Goal: Task Accomplishment & Management: Use online tool/utility

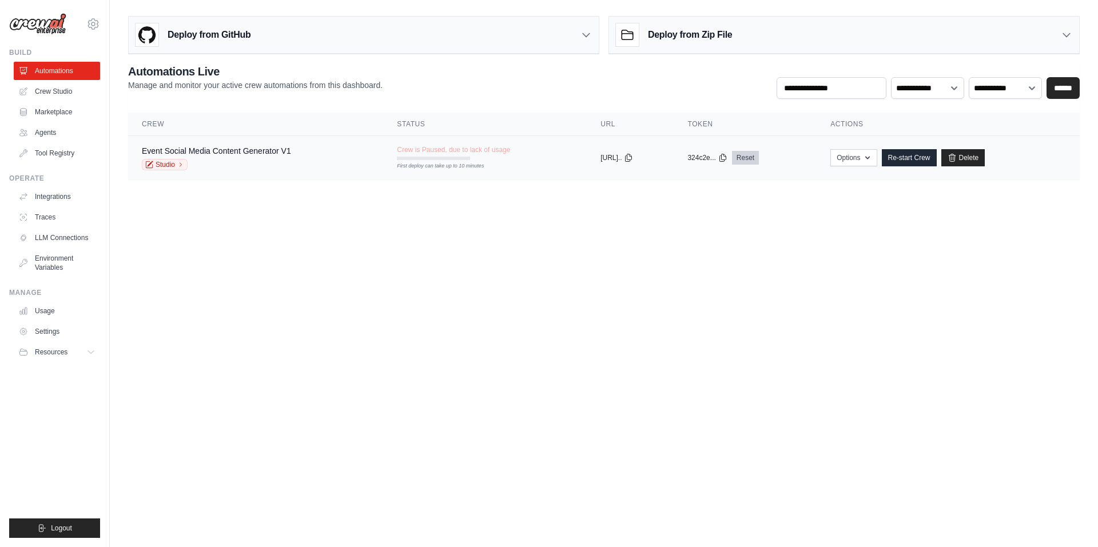
click at [759, 157] on link "Reset" at bounding box center [745, 158] width 27 height 14
click at [932, 161] on link "Re-start Crew" at bounding box center [909, 157] width 55 height 17
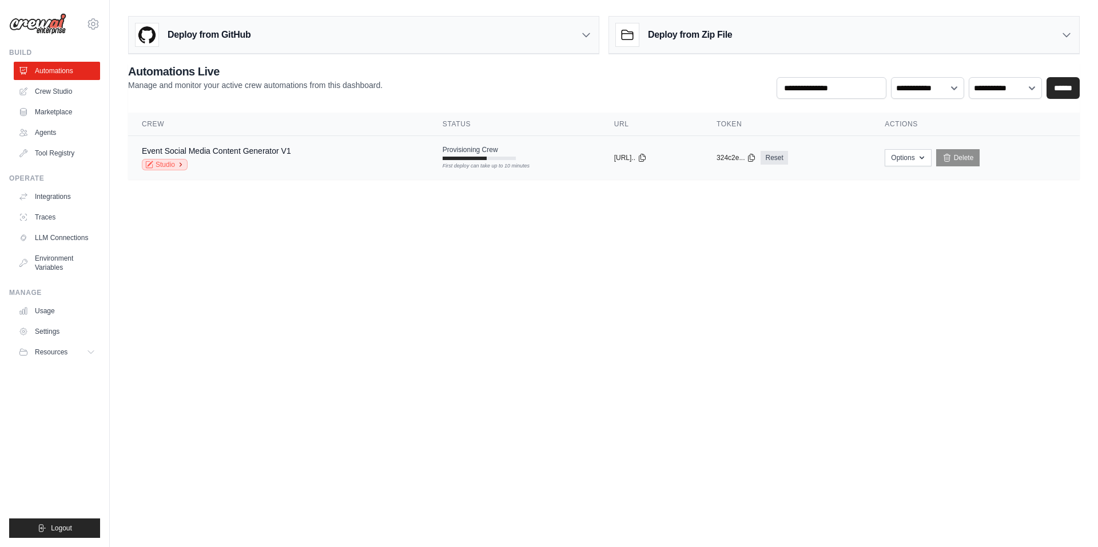
click at [170, 161] on link "Studio" at bounding box center [165, 164] width 46 height 11
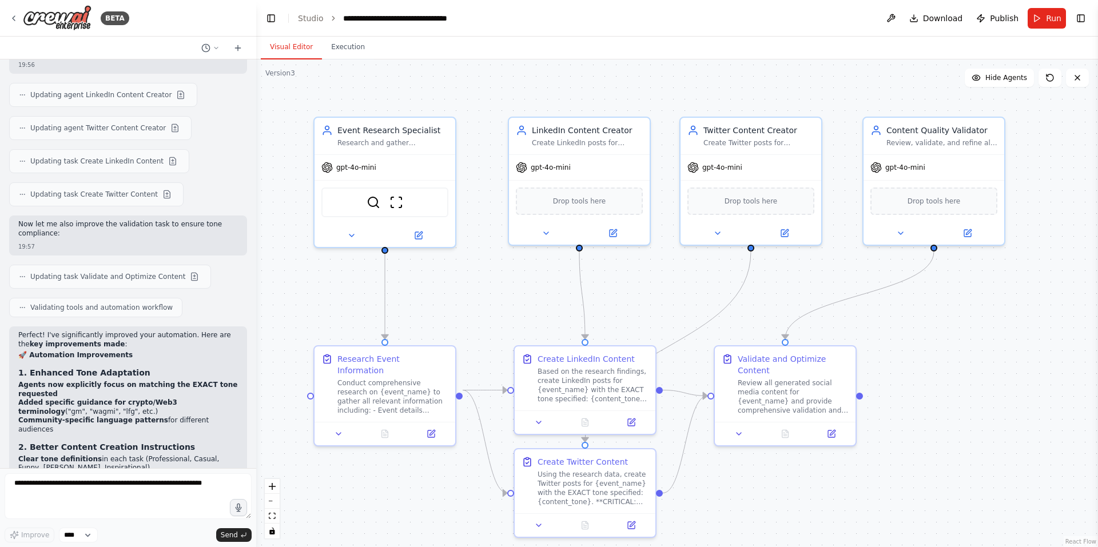
scroll to position [3442, 0]
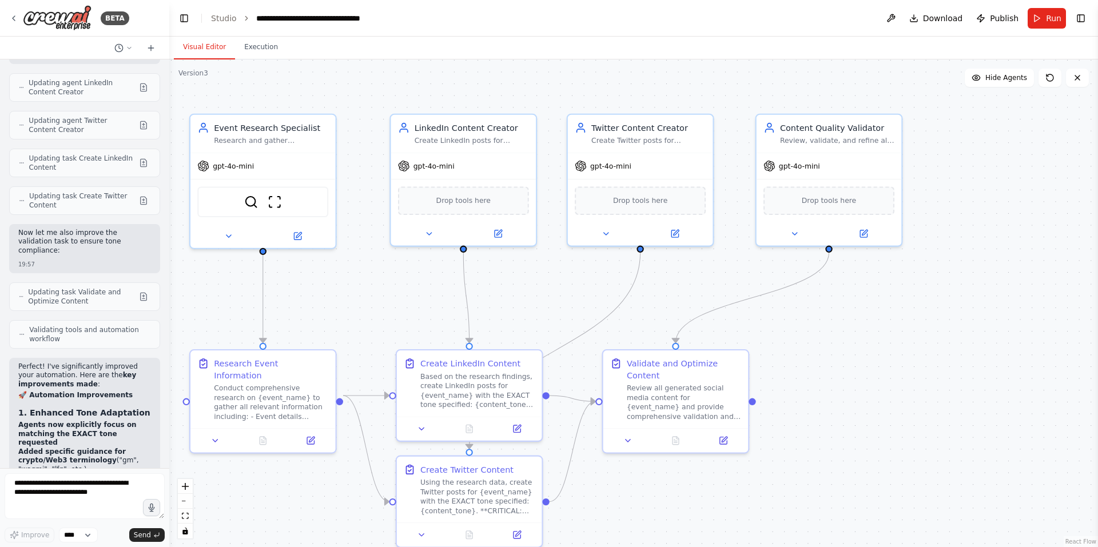
drag, startPoint x: 254, startPoint y: 214, endPoint x: 169, endPoint y: 196, distance: 87.2
click at [169, 196] on div "BETA This is a fascinating concept for a Web3 dApp! Let's break down the develo…" at bounding box center [549, 273] width 1098 height 547
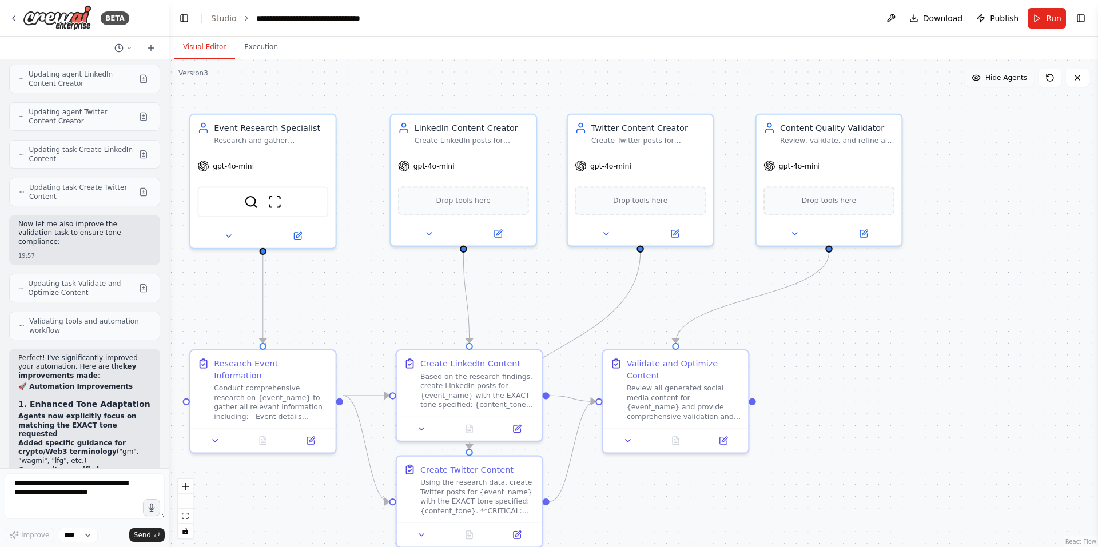
click at [981, 81] on icon at bounding box center [976, 77] width 9 height 9
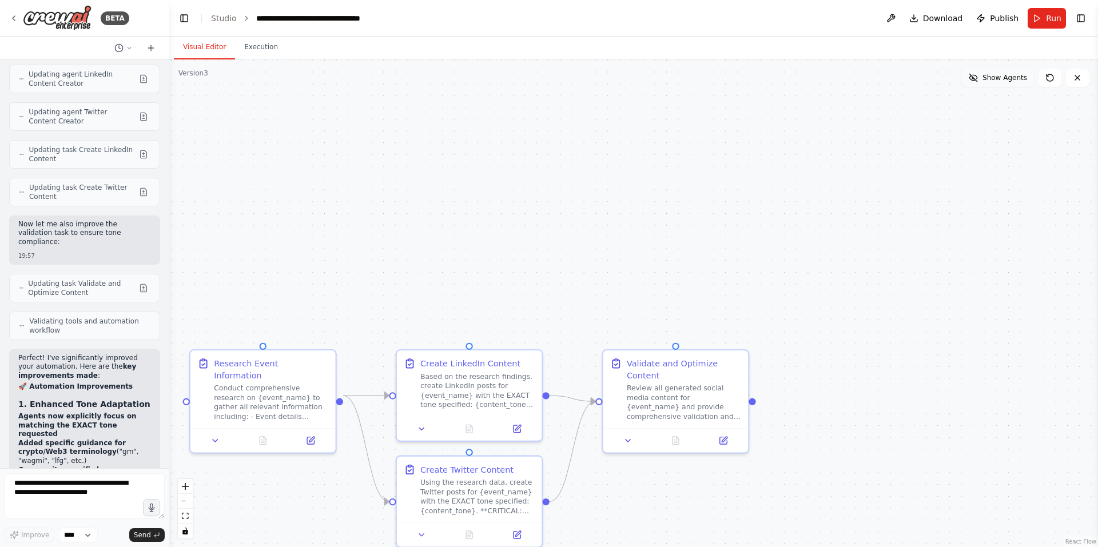
click at [985, 81] on button "Show Agents" at bounding box center [998, 78] width 72 height 18
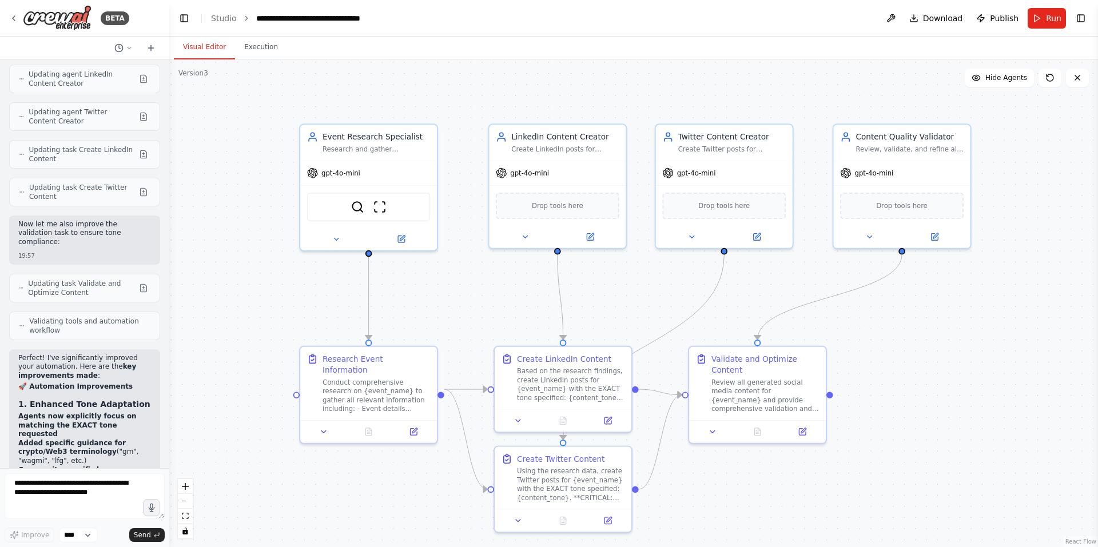
drag, startPoint x: 524, startPoint y: 312, endPoint x: 608, endPoint y: 312, distance: 83.5
click at [608, 312] on div ".deletable-edge-delete-btn { width: 20px; height: 20px; border: 0px solid #ffff…" at bounding box center [633, 303] width 929 height 488
click at [1073, 86] on button at bounding box center [1077, 78] width 23 height 18
click at [1076, 81] on icon at bounding box center [1077, 77] width 9 height 9
click at [1045, 23] on button "Run" at bounding box center [1047, 18] width 38 height 21
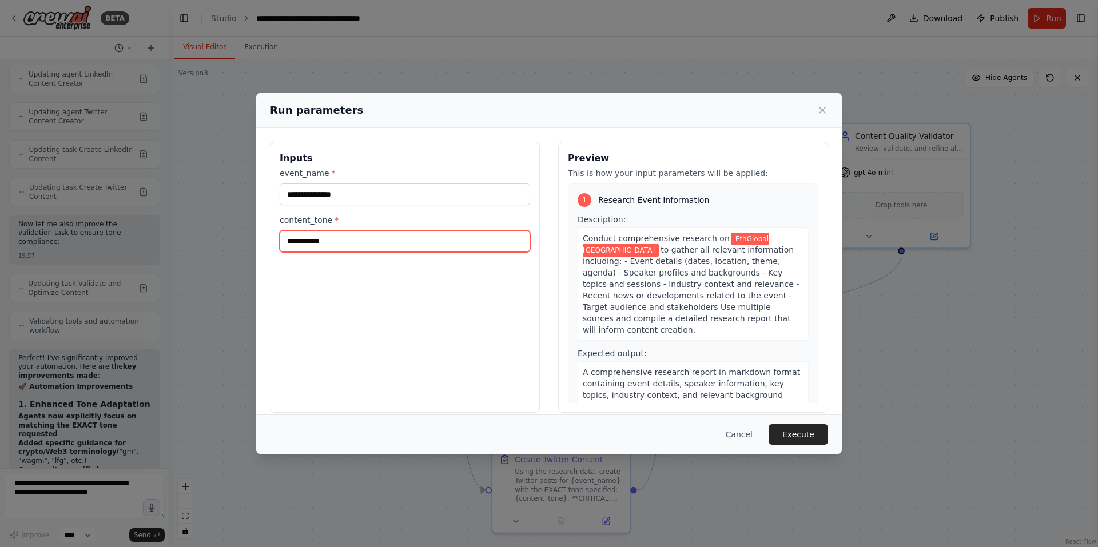
click at [289, 241] on input "**********" at bounding box center [405, 241] width 250 height 22
type input "**********"
click at [785, 428] on button "Execute" at bounding box center [798, 434] width 59 height 21
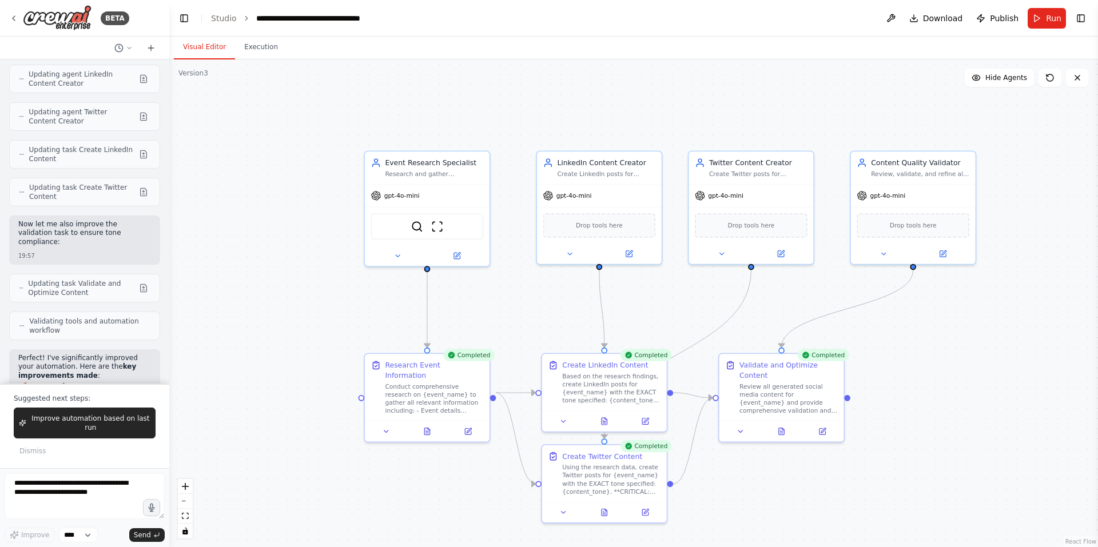
drag, startPoint x: 831, startPoint y: 403, endPoint x: 849, endPoint y: 400, distance: 18.0
click at [849, 400] on div ".deletable-edge-delete-btn { width: 20px; height: 20px; border: 0px solid #ffff…" at bounding box center [633, 303] width 929 height 488
click at [846, 396] on div at bounding box center [846, 395] width 6 height 6
drag, startPoint x: 846, startPoint y: 396, endPoint x: 960, endPoint y: 391, distance: 113.3
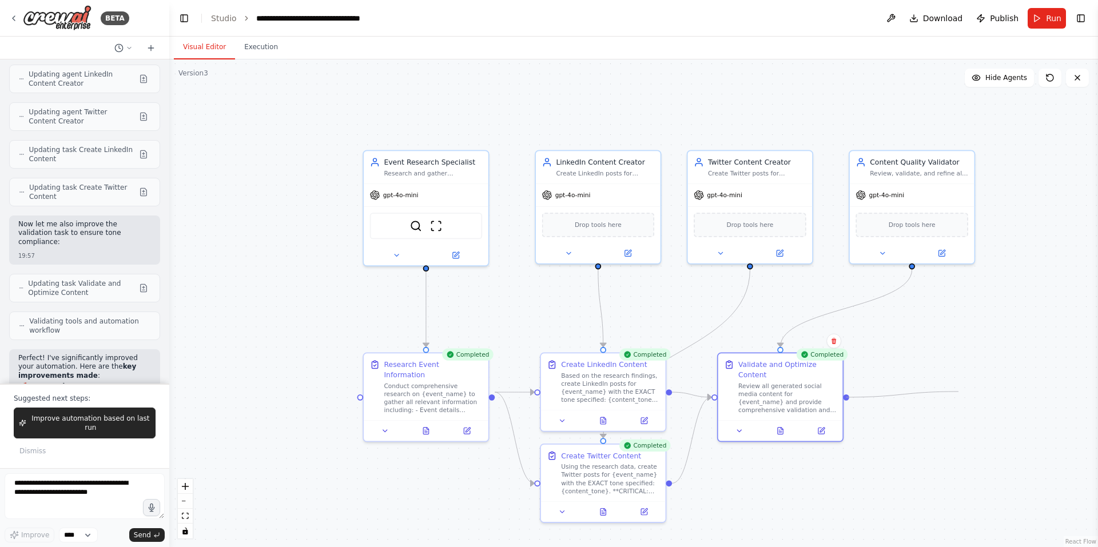
click at [960, 391] on div ".deletable-edge-delete-btn { width: 20px; height: 20px; border: 0px solid #ffff…" at bounding box center [633, 303] width 929 height 488
click at [809, 383] on div "Review all generated social media content for {event_name} and provide comprehe…" at bounding box center [787, 396] width 98 height 33
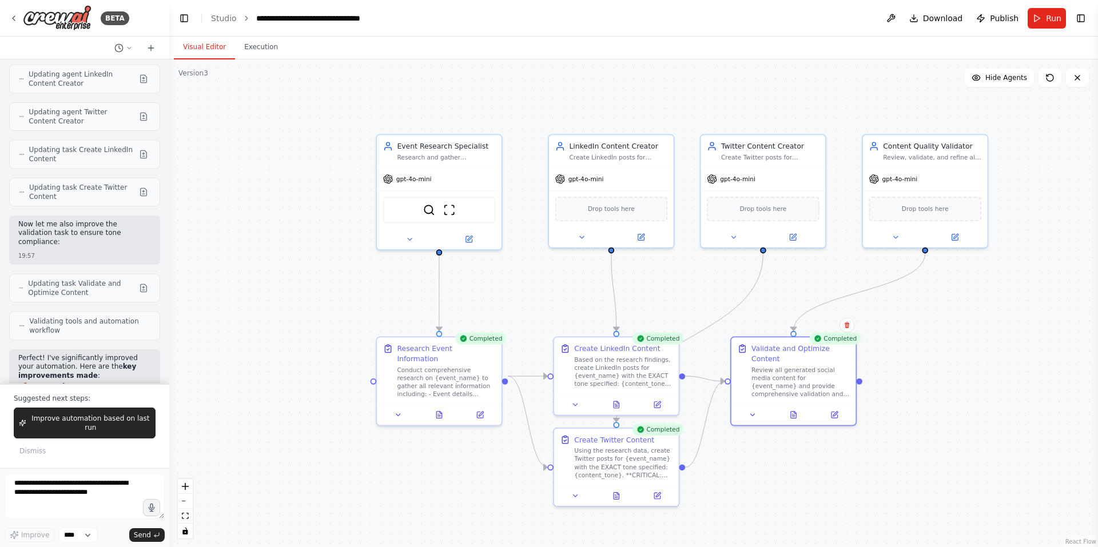
drag, startPoint x: 809, startPoint y: 383, endPoint x: 918, endPoint y: 431, distance: 119.8
click at [918, 431] on div ".deletable-edge-delete-btn { width: 20px; height: 20px; border: 0px solid #ffff…" at bounding box center [633, 303] width 929 height 488
click at [942, 19] on span "Download" at bounding box center [943, 18] width 40 height 11
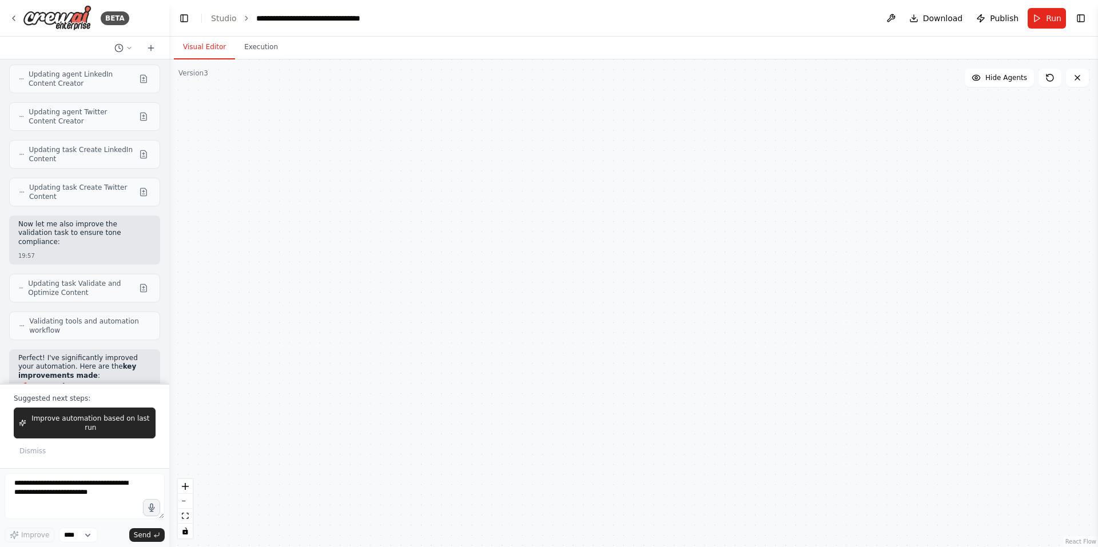
scroll to position [5056, 0]
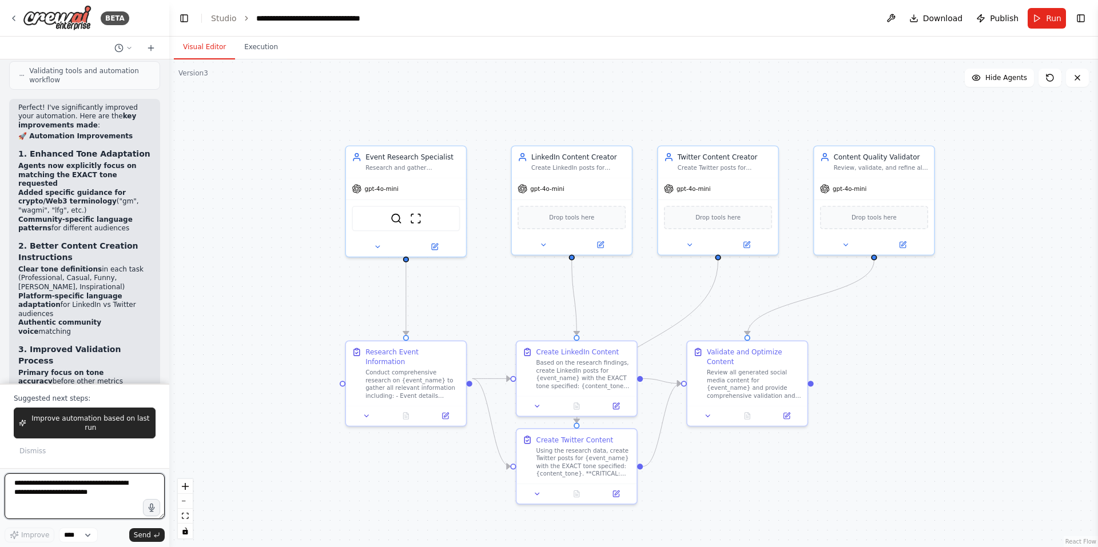
click at [75, 487] on textarea at bounding box center [85, 497] width 160 height 46
type textarea "*"
type textarea "**********"
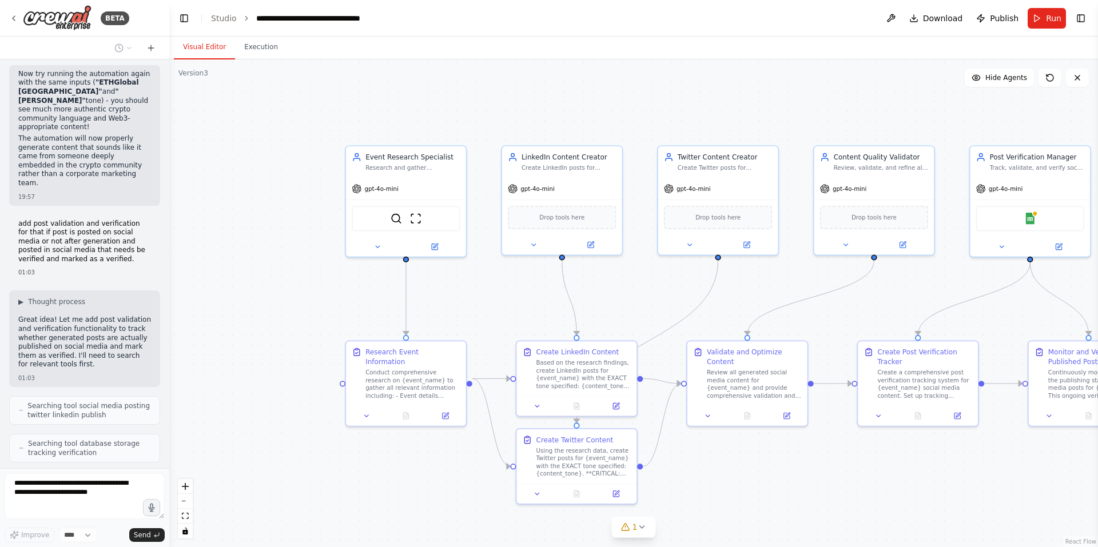
scroll to position [5672, 0]
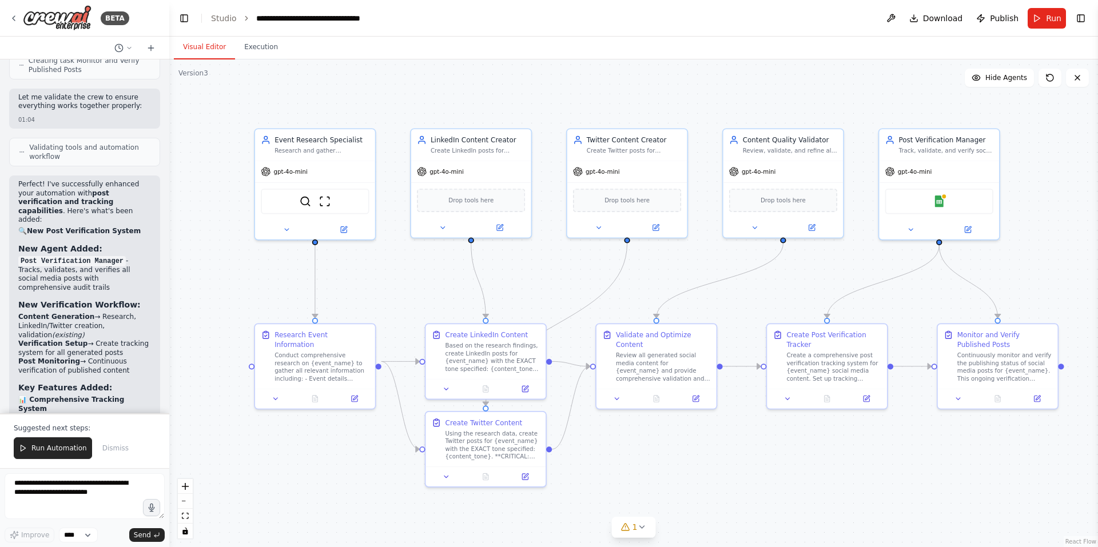
drag, startPoint x: 742, startPoint y: 467, endPoint x: 651, endPoint y: 452, distance: 92.1
click at [651, 452] on div ".deletable-edge-delete-btn { width: 20px; height: 20px; border: 0px solid #ffff…" at bounding box center [633, 303] width 929 height 488
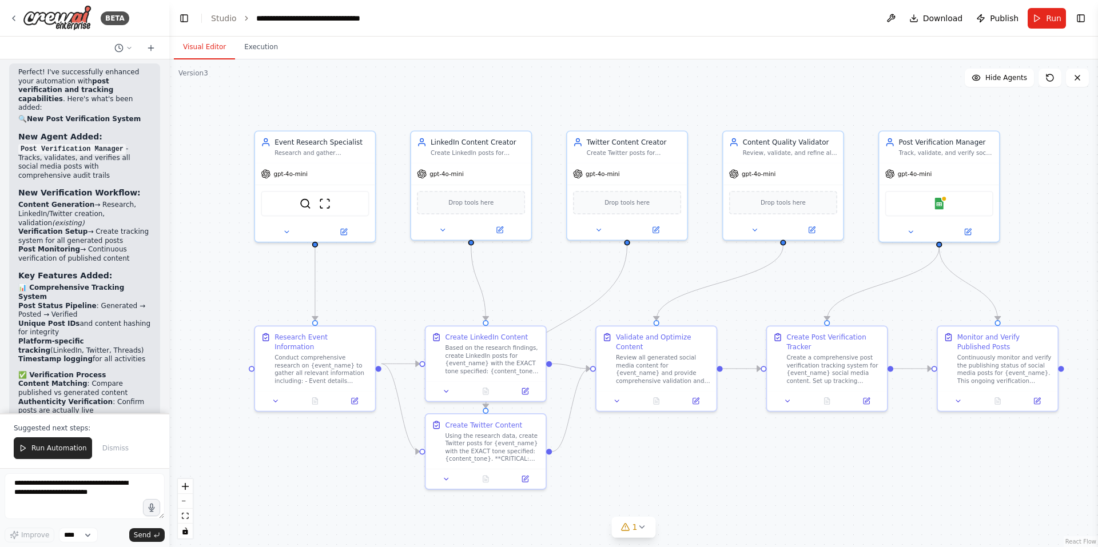
scroll to position [6425, 0]
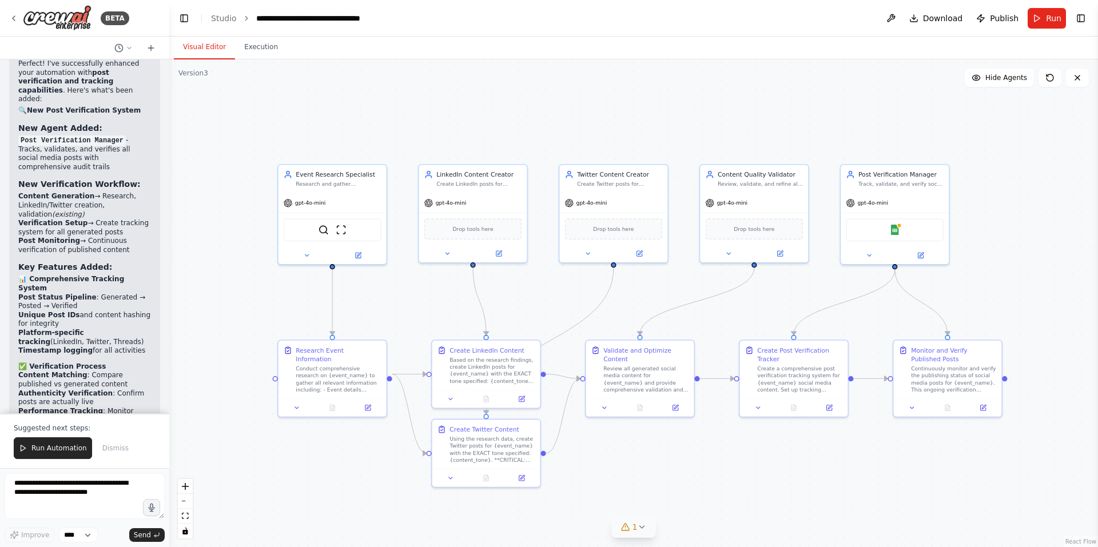
click at [634, 532] on span "1" at bounding box center [634, 527] width 5 height 11
click at [750, 502] on button at bounding box center [759, 498] width 19 height 14
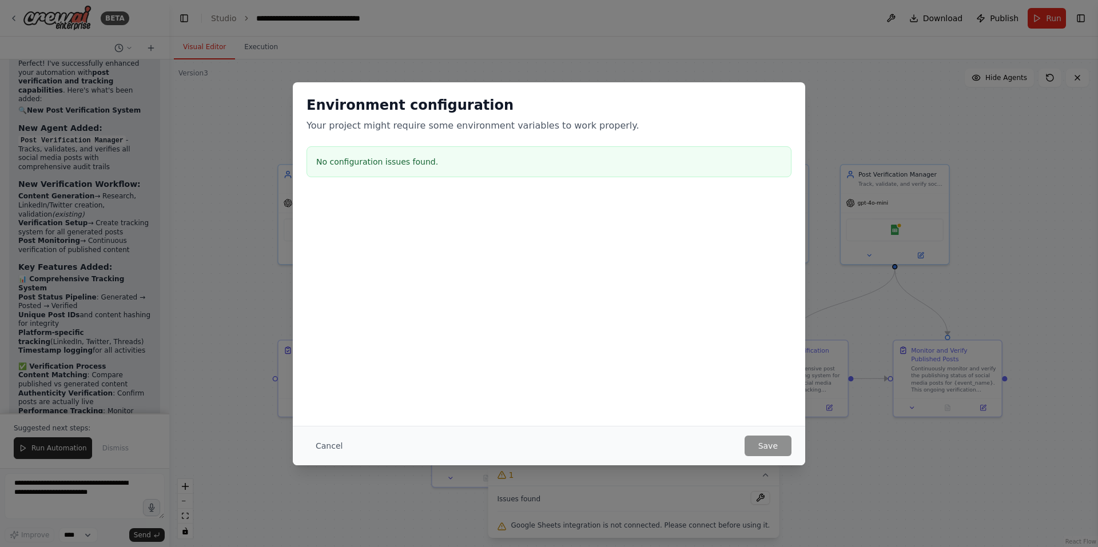
click at [447, 156] on h3 "No configuration issues found." at bounding box center [548, 161] width 465 height 11
click at [836, 133] on div "Environment configuration Your project might require some environment variables…" at bounding box center [549, 273] width 1098 height 547
click at [834, 99] on div "Environment configuration Your project might require some environment variables…" at bounding box center [549, 273] width 1098 height 547
click at [326, 441] on button "Cancel" at bounding box center [329, 446] width 45 height 21
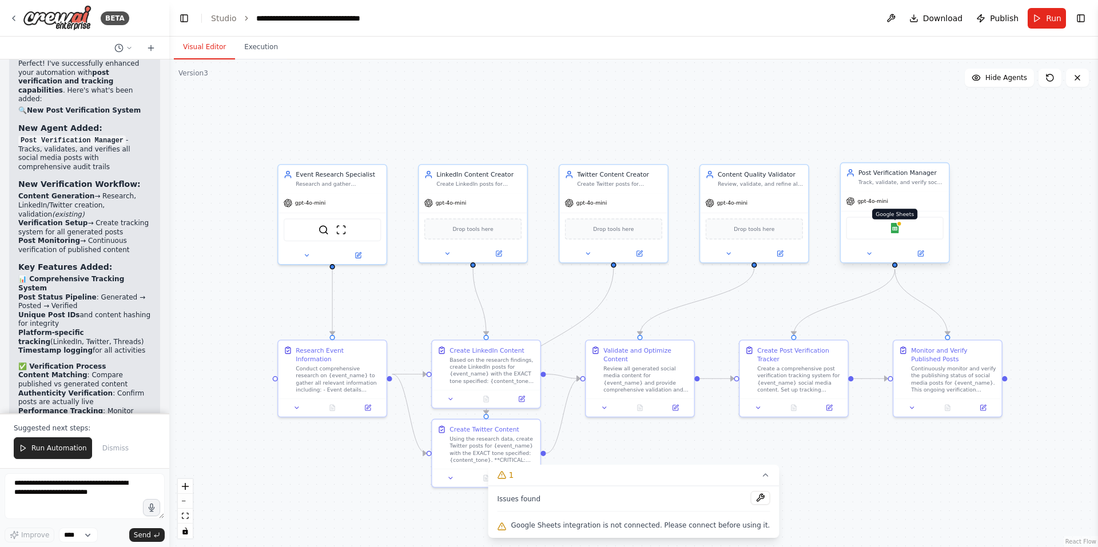
click at [899, 224] on div at bounding box center [899, 223] width 5 height 5
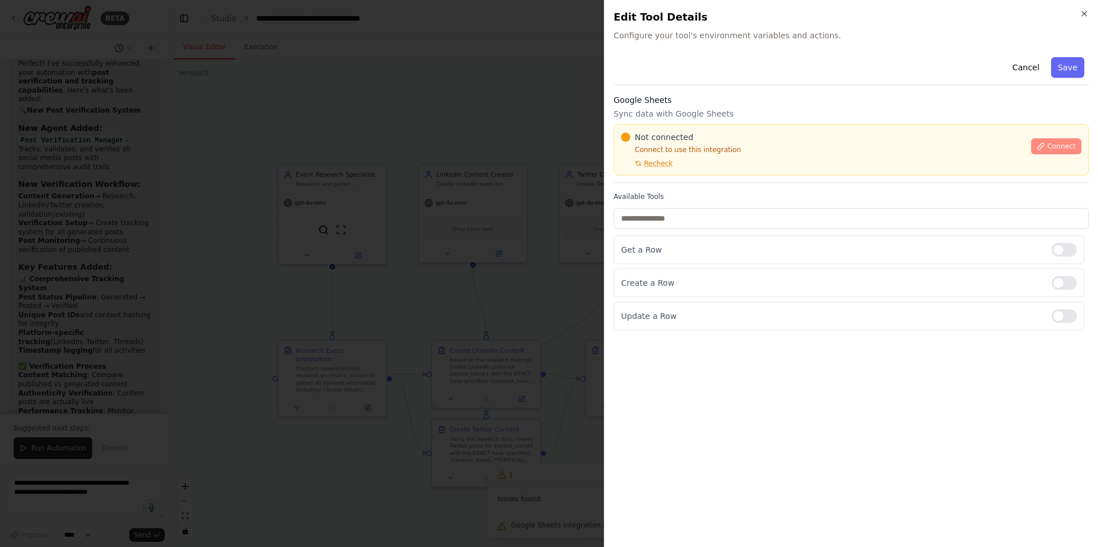
click at [1056, 145] on span "Connect" at bounding box center [1061, 146] width 29 height 9
click at [685, 177] on div "Google Sheets Sync data with Google Sheets Not connected Connect to use this in…" at bounding box center [851, 138] width 475 height 89
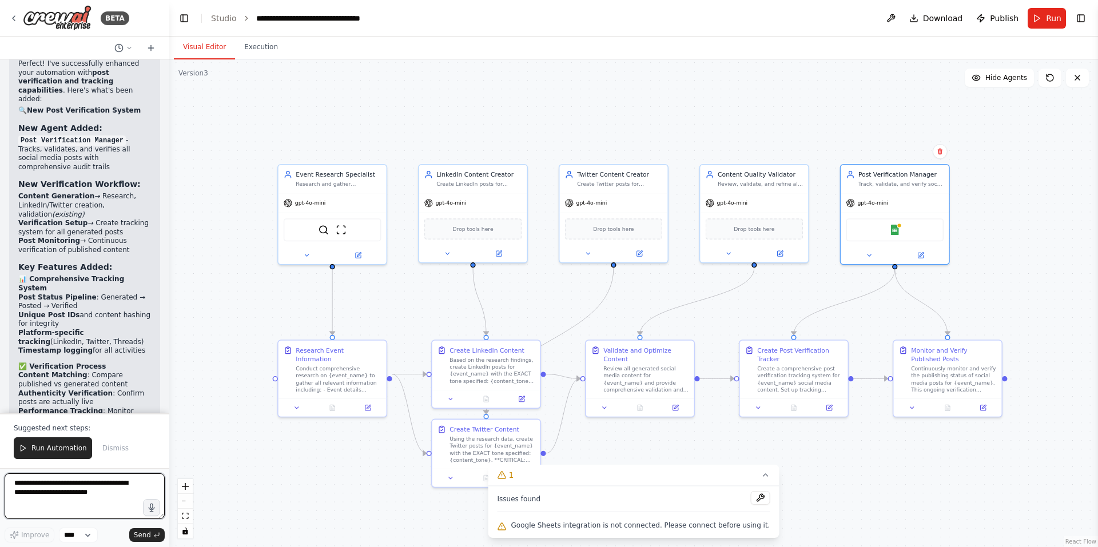
click at [59, 487] on textarea at bounding box center [85, 497] width 160 height 46
paste textarea "**********"
type textarea "**********"
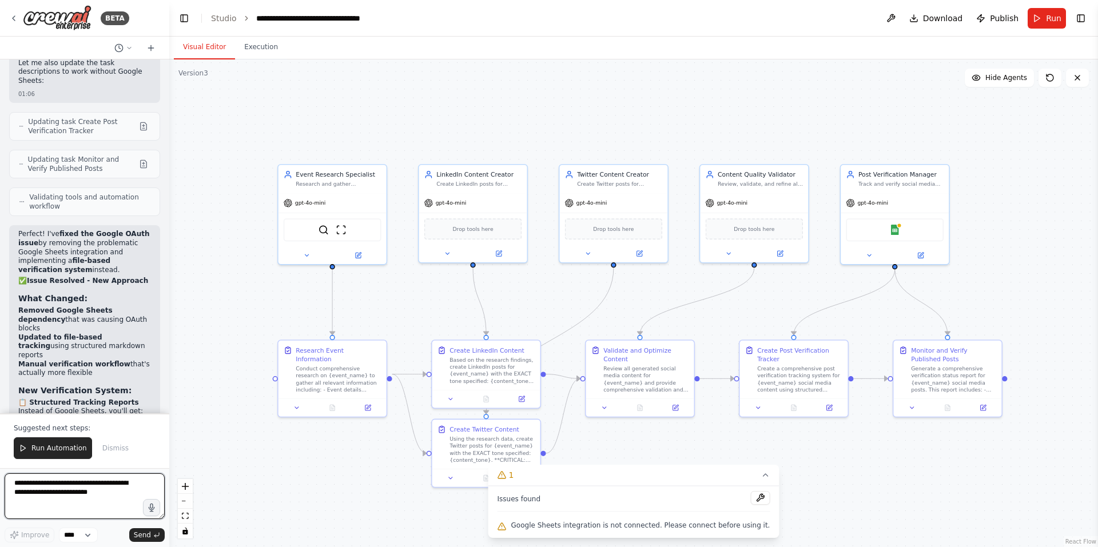
scroll to position [7765, 0]
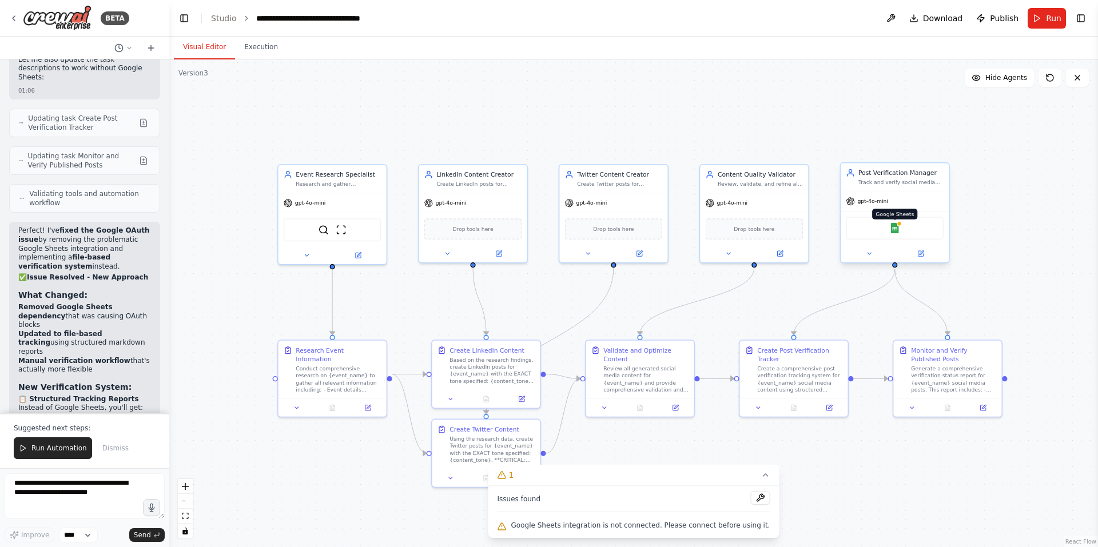
click at [899, 225] on div at bounding box center [899, 223] width 5 height 5
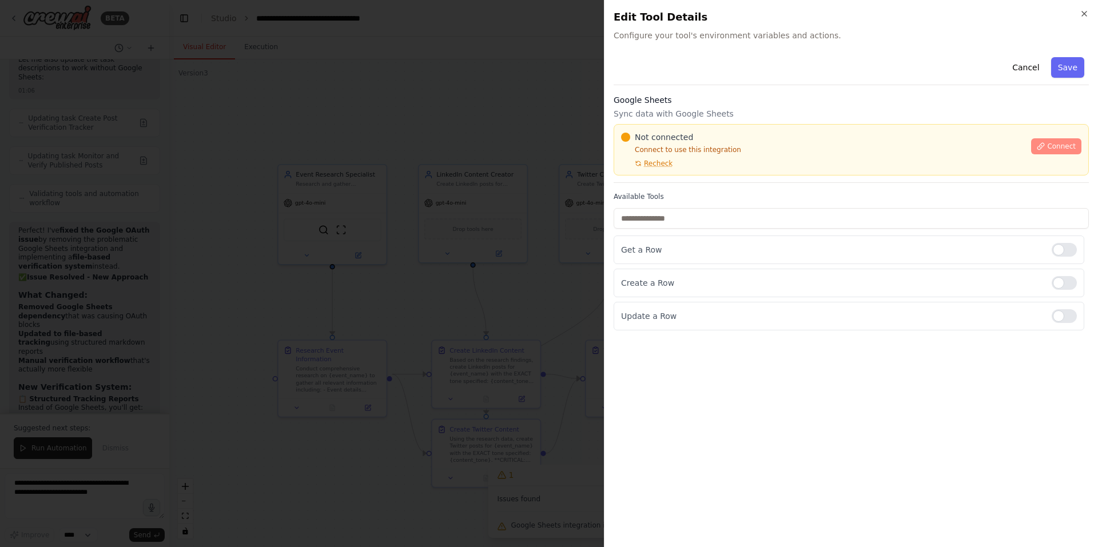
click at [1049, 141] on button "Connect" at bounding box center [1056, 146] width 50 height 16
click at [638, 172] on div "Not connected Connect to use this integration Recheck Connect" at bounding box center [851, 149] width 475 height 51
click at [633, 185] on div "Cancel Save Google Sheets Sync data with Google Sheets Not connected Connect to…" at bounding box center [851, 192] width 475 height 278
click at [655, 171] on div "Not connected Connect to use this integration Recheck Connect" at bounding box center [851, 149] width 475 height 51
click at [646, 177] on div "Google Sheets Sync data with Google Sheets Not connected Connect to use this in…" at bounding box center [851, 138] width 475 height 89
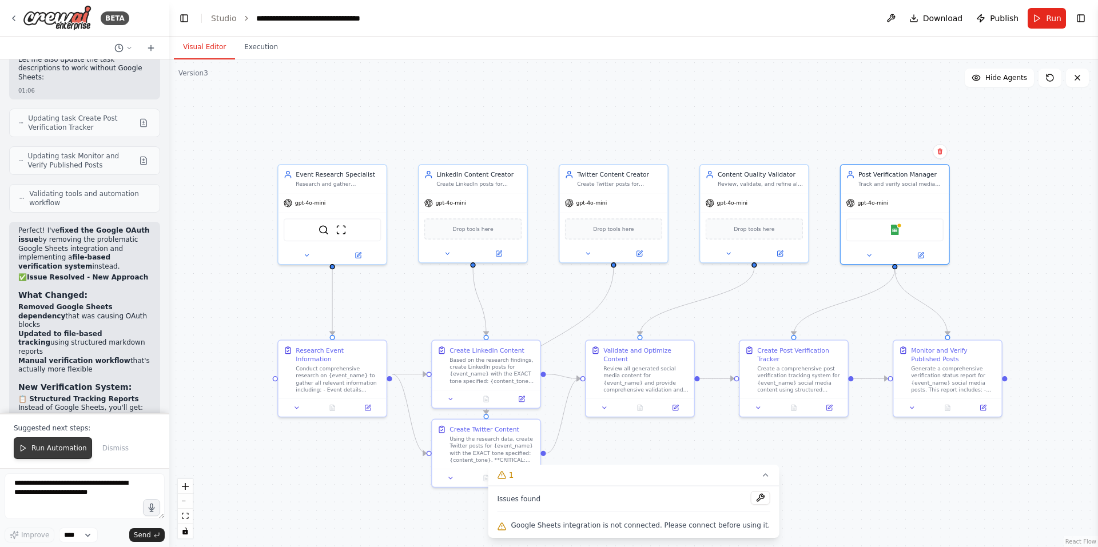
click at [58, 440] on button "Run Automation" at bounding box center [53, 448] width 78 height 22
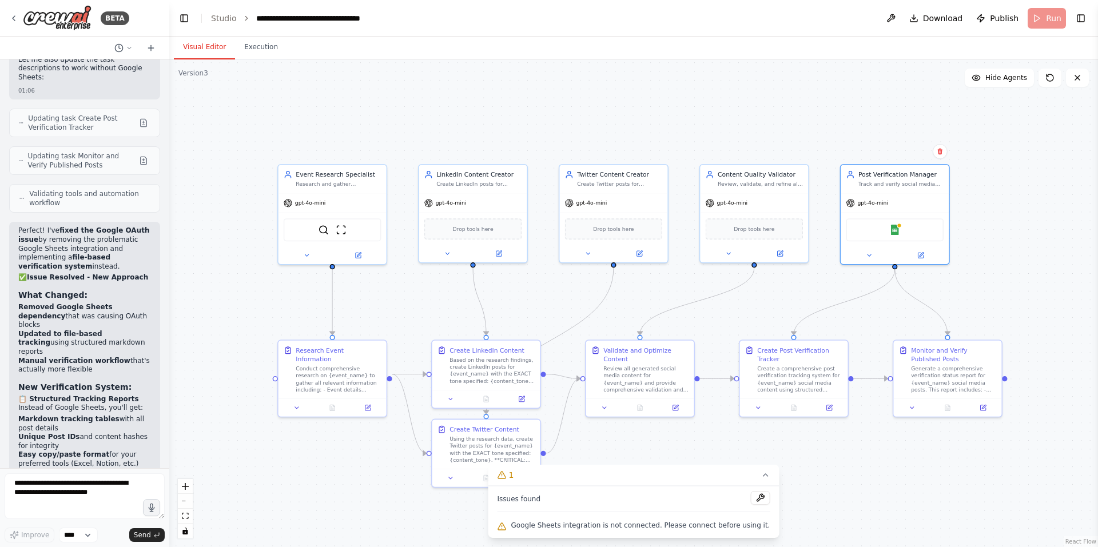
scroll to position [7710, 0]
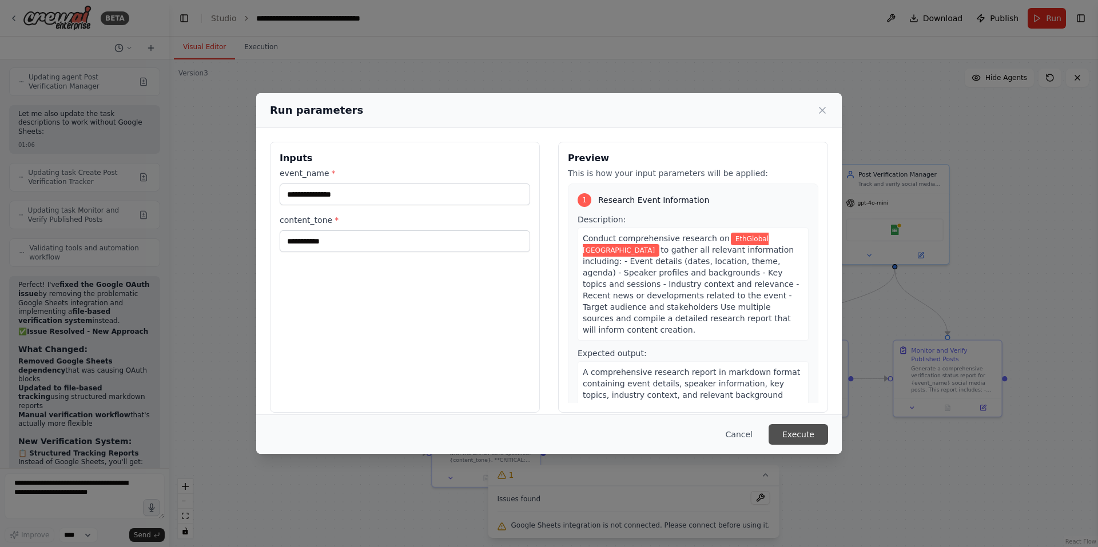
click at [804, 435] on button "Execute" at bounding box center [798, 434] width 59 height 21
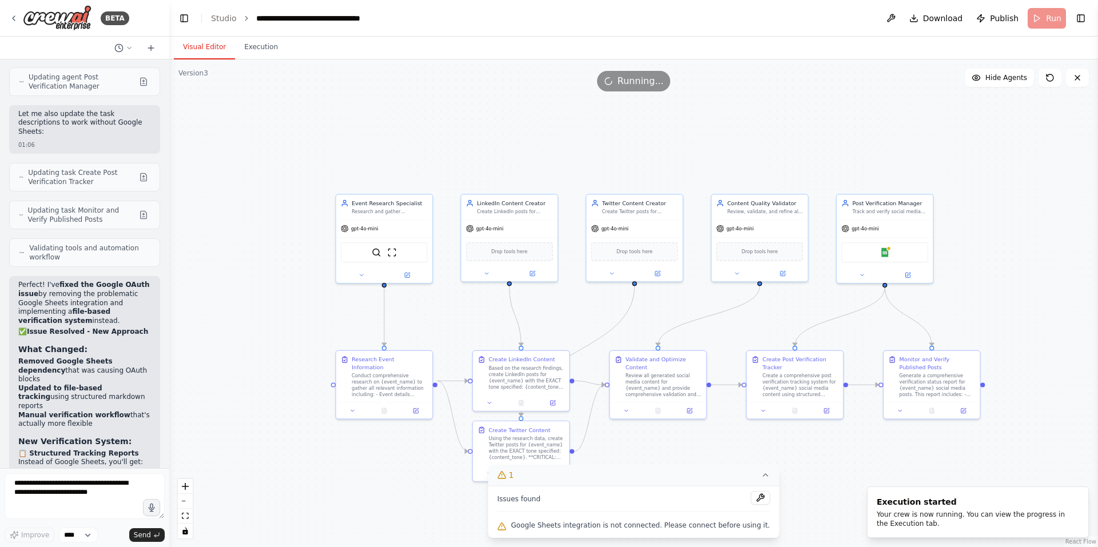
click at [761, 474] on icon at bounding box center [765, 475] width 9 height 9
click at [917, 507] on div "Execution started" at bounding box center [976, 501] width 198 height 11
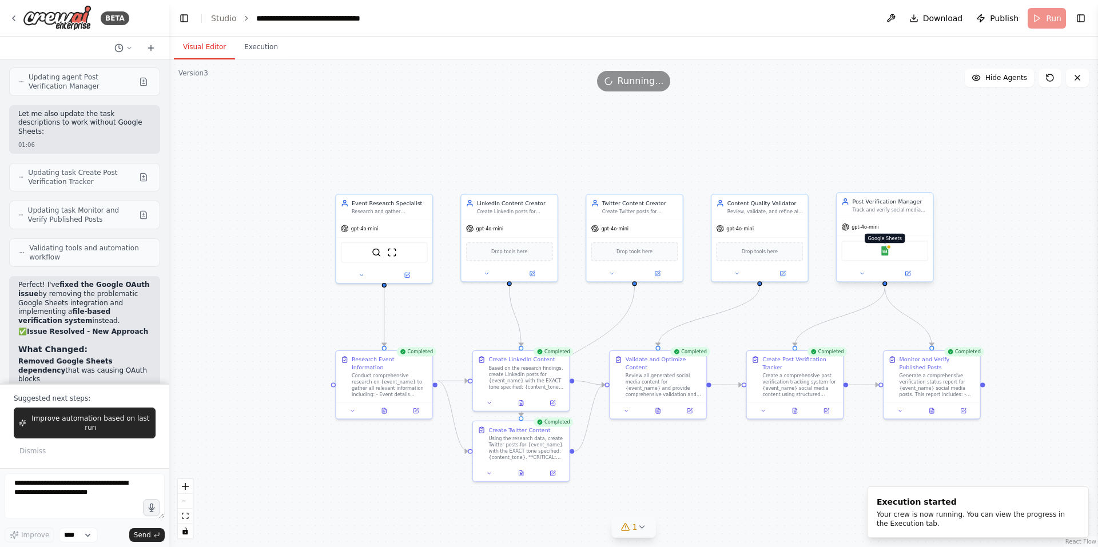
scroll to position [7765, 0]
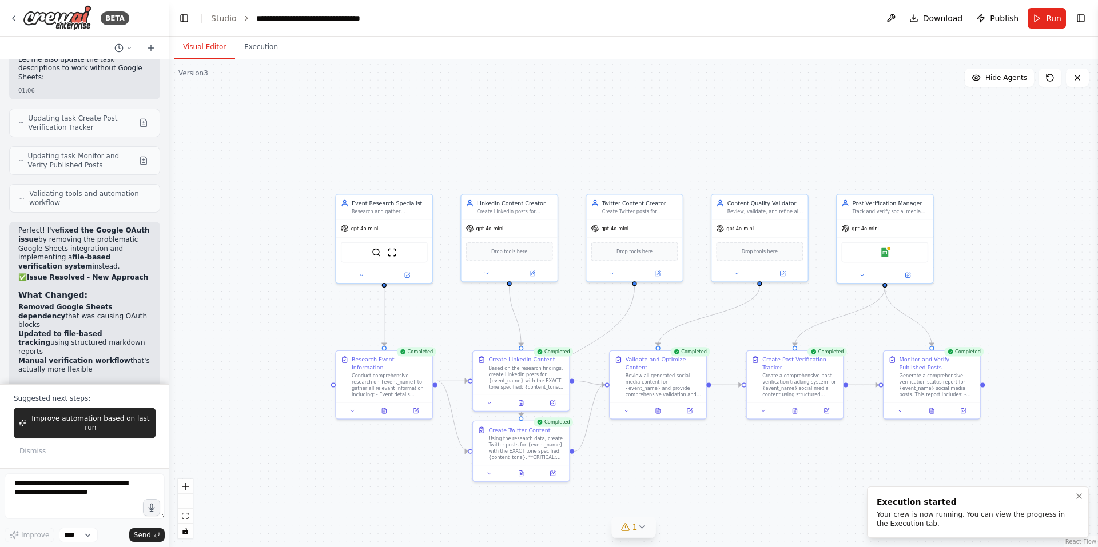
click at [910, 505] on div "Execution started" at bounding box center [976, 501] width 198 height 11
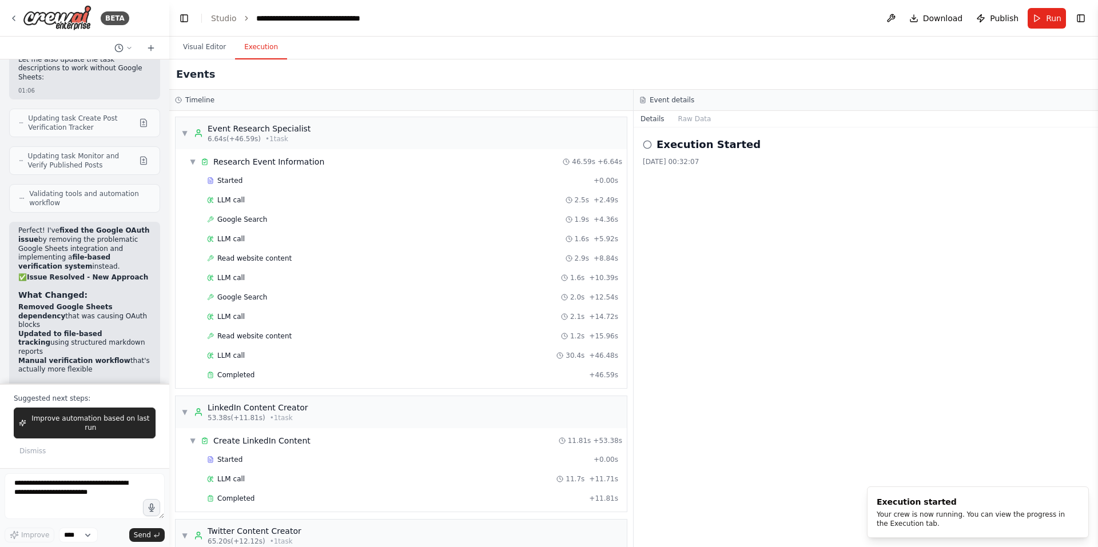
click at [268, 59] on button "Execution" at bounding box center [261, 47] width 52 height 24
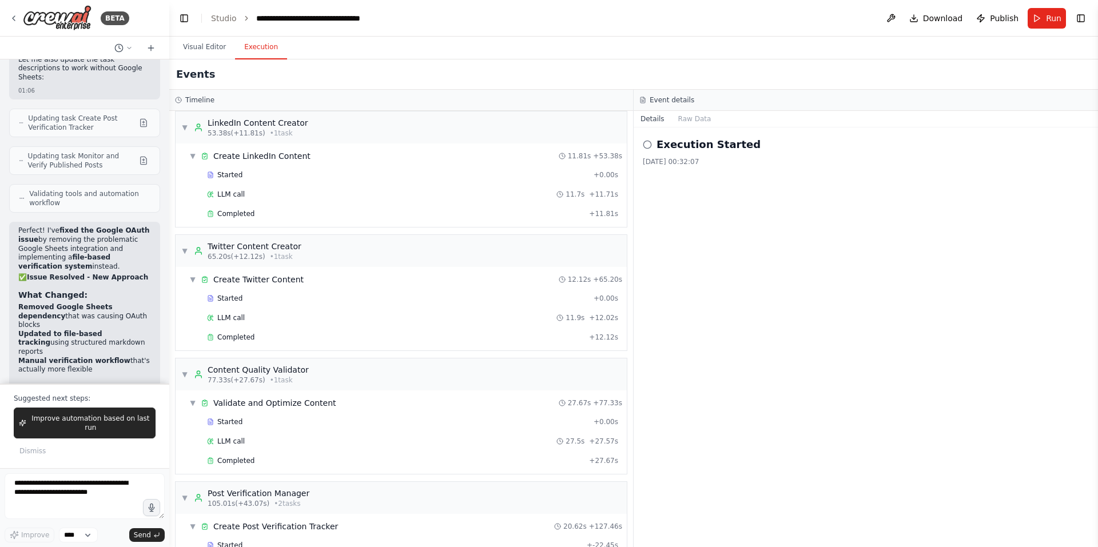
scroll to position [427, 0]
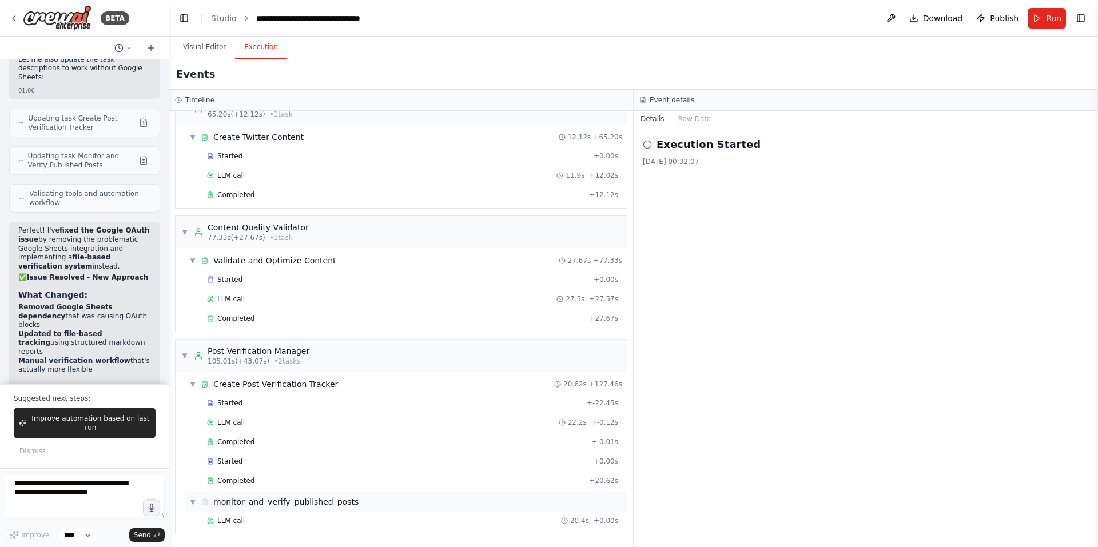
click at [313, 496] on div "▼ monitor_and_verify_published_posts" at bounding box center [406, 502] width 442 height 21
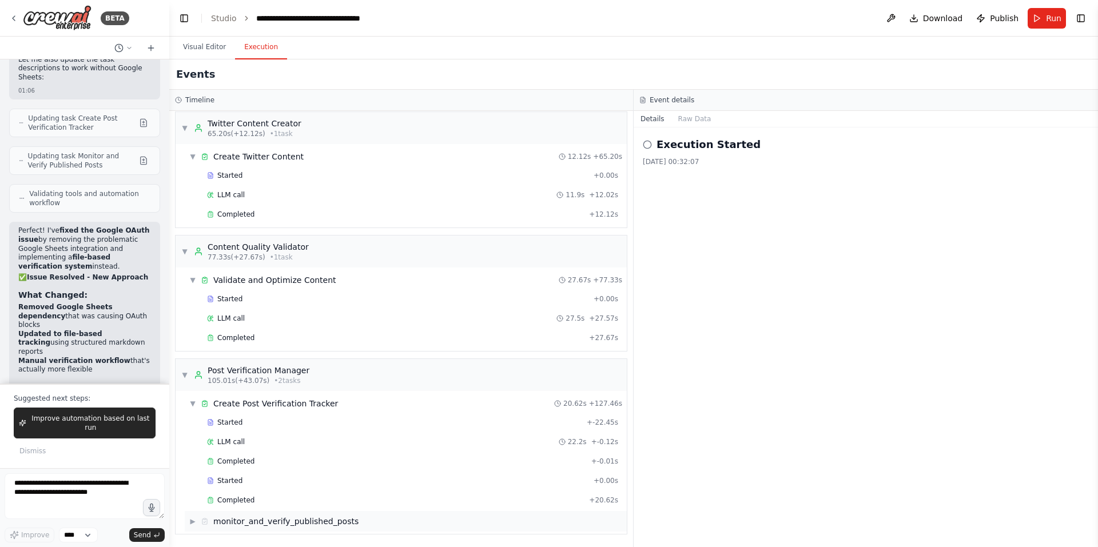
click at [276, 520] on div "monitor_and_verify_published_posts" at bounding box center [285, 521] width 145 height 11
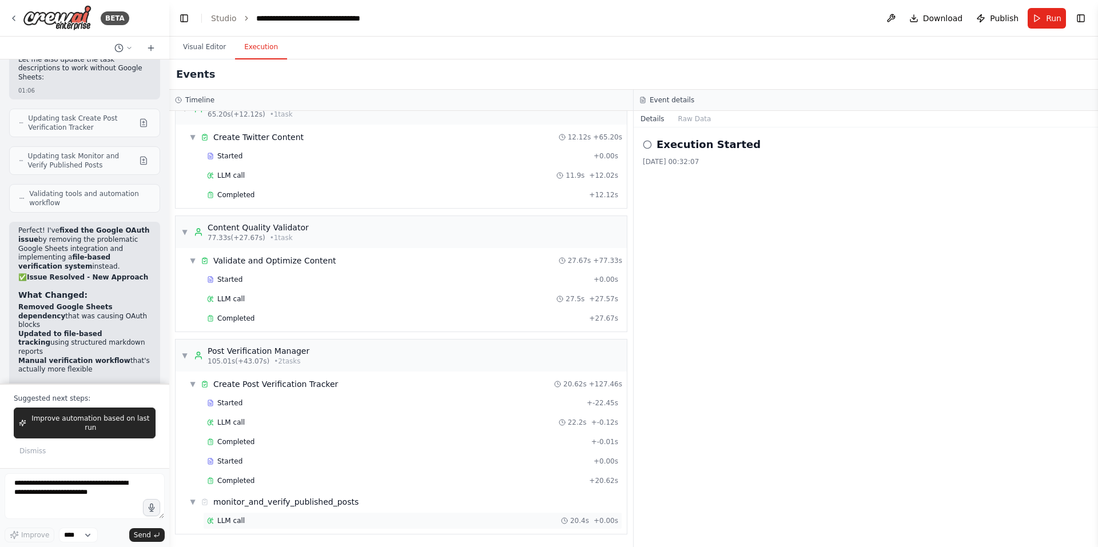
click at [248, 519] on div "LLM call 20.4s + 0.00s" at bounding box center [412, 520] width 411 height 9
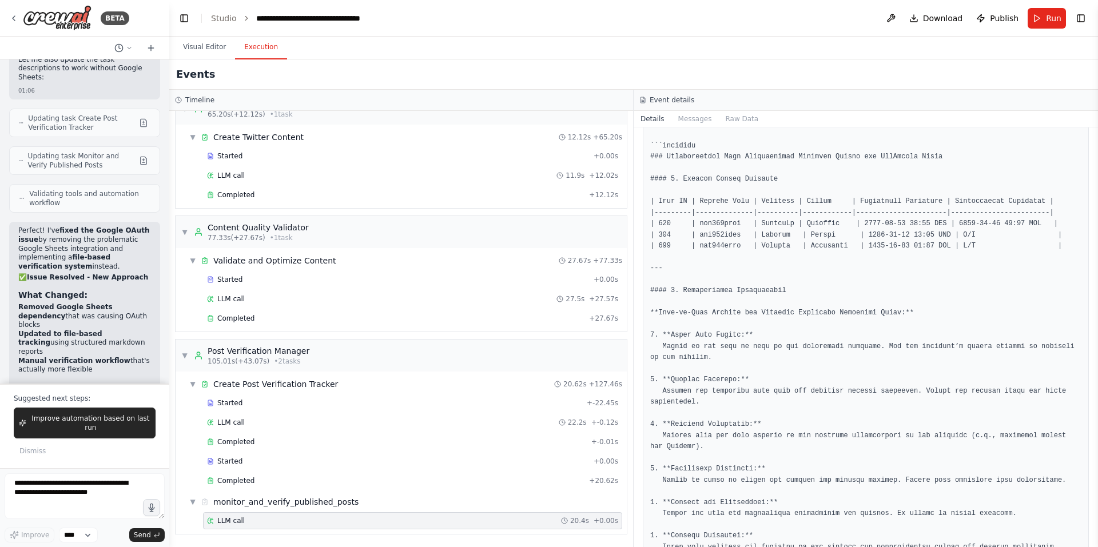
scroll to position [0, 0]
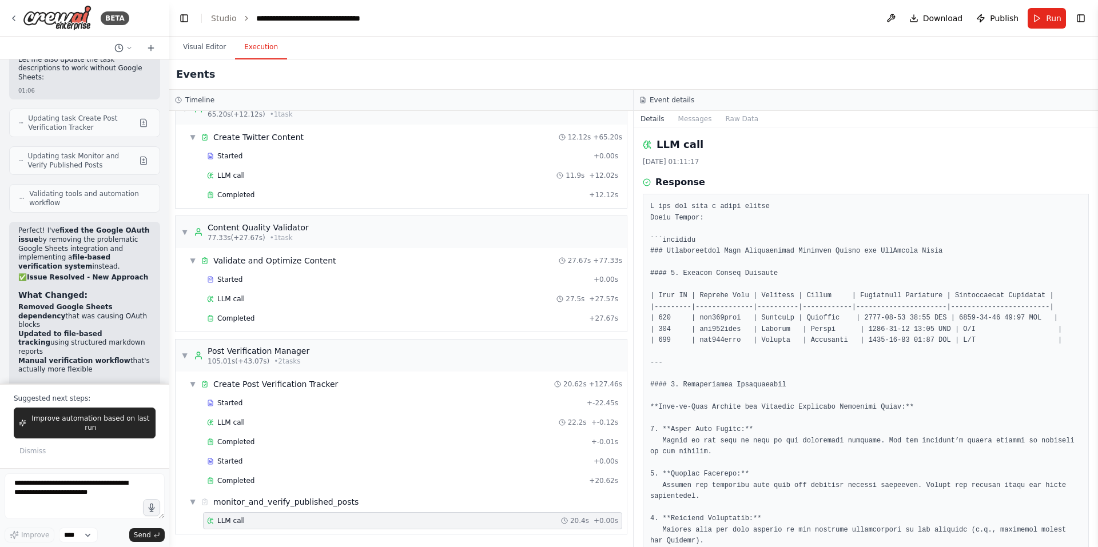
click at [987, 21] on button "Publish" at bounding box center [997, 18] width 51 height 21
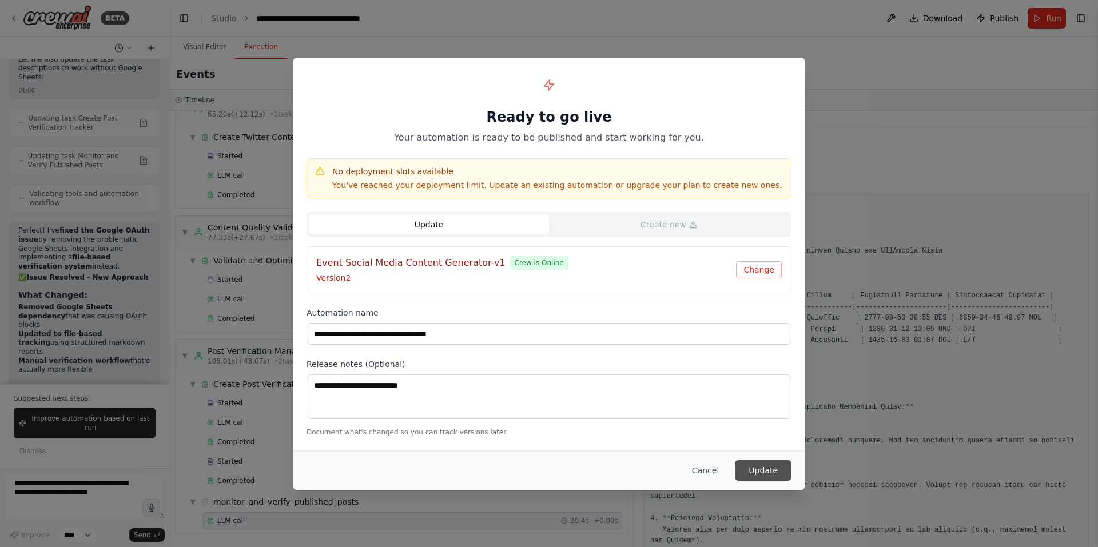
click at [754, 465] on button "Update" at bounding box center [763, 470] width 57 height 21
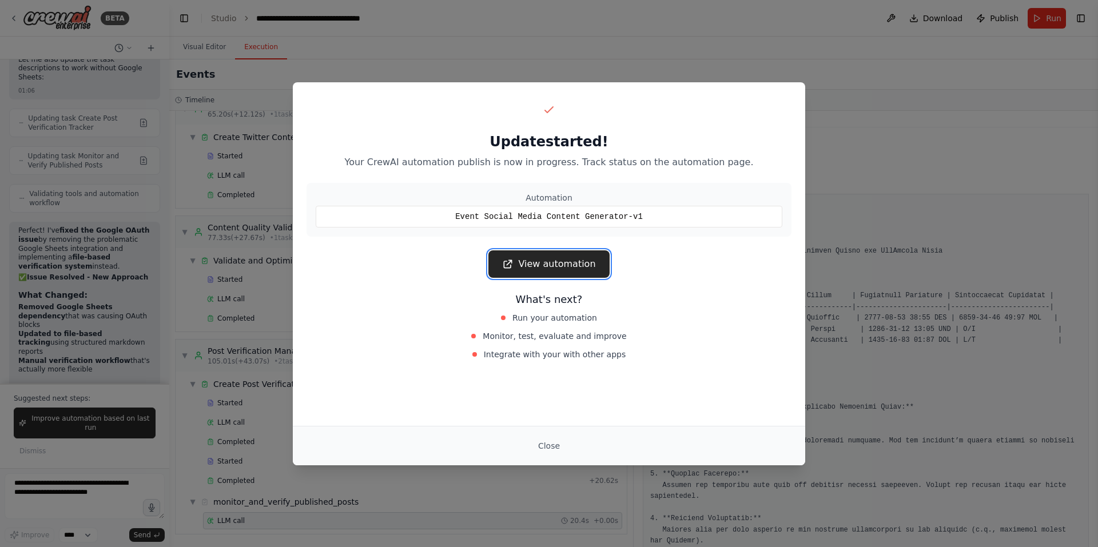
click at [572, 262] on link "View automation" at bounding box center [548, 263] width 121 height 27
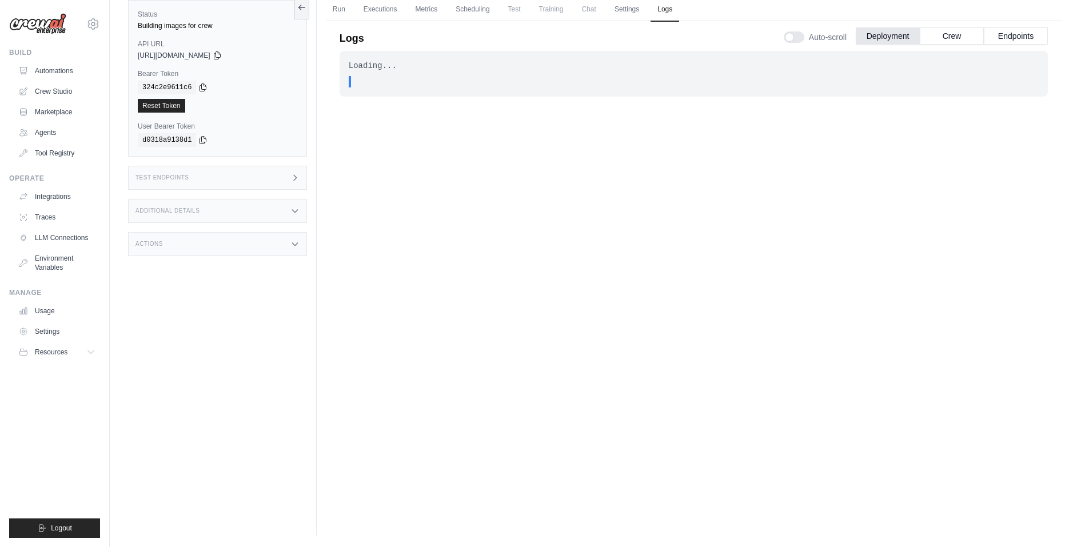
click at [491, 322] on div "Loading... . . . In Progress" at bounding box center [694, 263] width 709 height 424
click at [926, 224] on div "Loading... . . . In Progress" at bounding box center [694, 263] width 709 height 424
click at [495, 58] on div "Loading... . . . In Progress" at bounding box center [694, 66] width 709 height 30
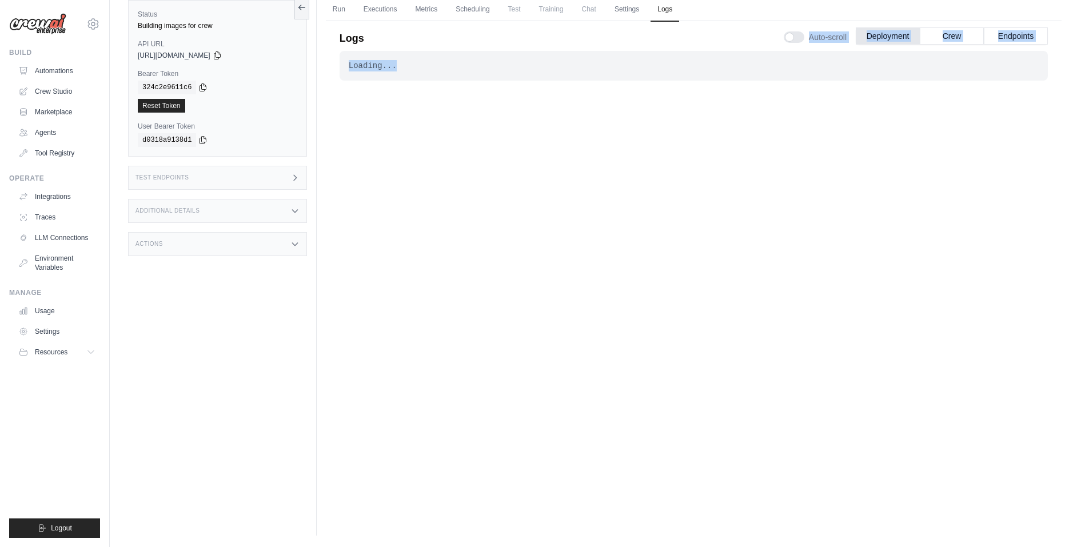
drag, startPoint x: 495, startPoint y: 58, endPoint x: 784, endPoint y: 33, distance: 290.5
click at [784, 33] on div "Logs Auto-scroll Deployment Crew Endpoints Loading... . . . In Progress Now 1h …" at bounding box center [694, 247] width 709 height 456
click at [843, 79] on div "Loading... . . . In Progress" at bounding box center [694, 66] width 709 height 30
click at [940, 42] on button "Crew" at bounding box center [952, 35] width 64 height 17
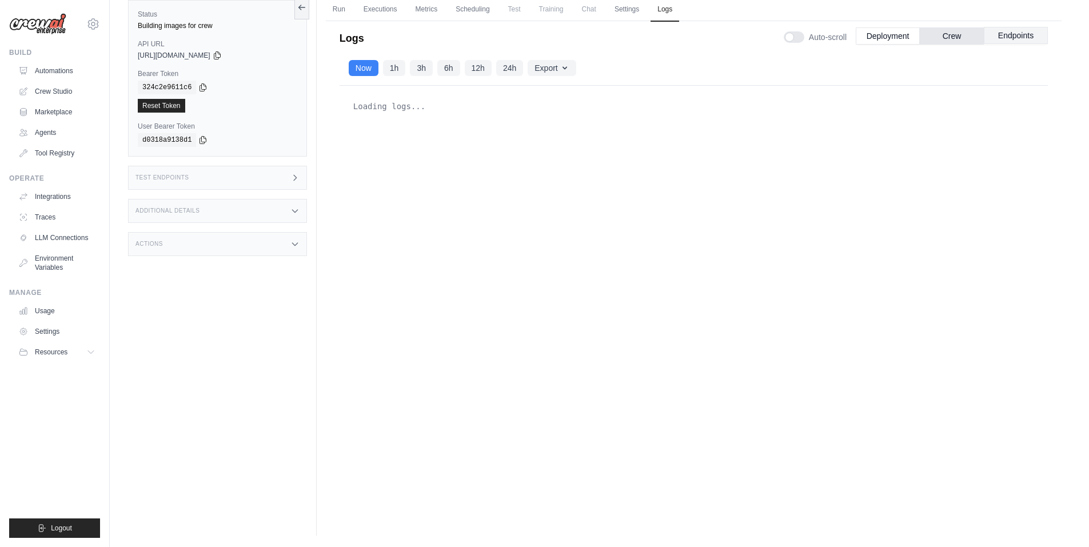
click at [1022, 37] on button "Endpoints" at bounding box center [1016, 35] width 64 height 17
click at [972, 37] on button "Crew" at bounding box center [952, 35] width 64 height 17
click at [895, 37] on button "Deployment" at bounding box center [888, 35] width 64 height 17
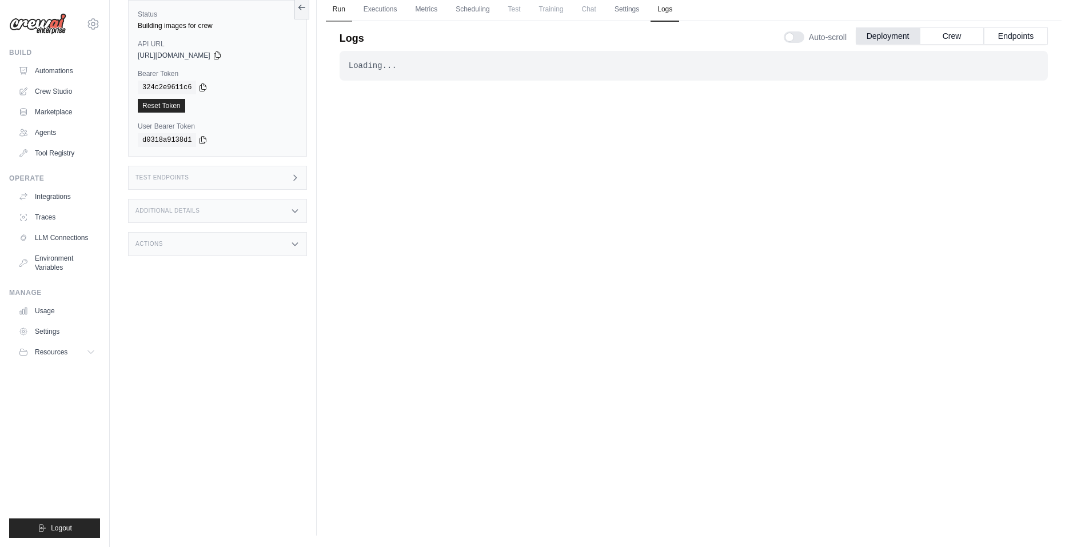
click at [341, 8] on link "Run" at bounding box center [339, 10] width 26 height 24
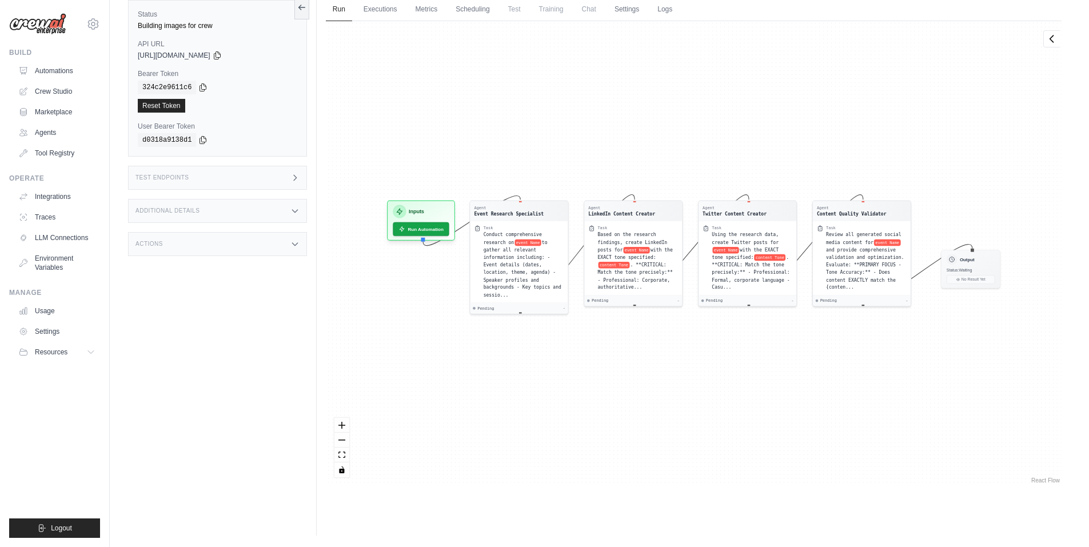
click at [381, 21] on div "Agent Event Research Specialist Task Conduct comprehensive research on event Na…" at bounding box center [694, 253] width 736 height 465
click at [381, 14] on link "Executions" at bounding box center [380, 10] width 47 height 24
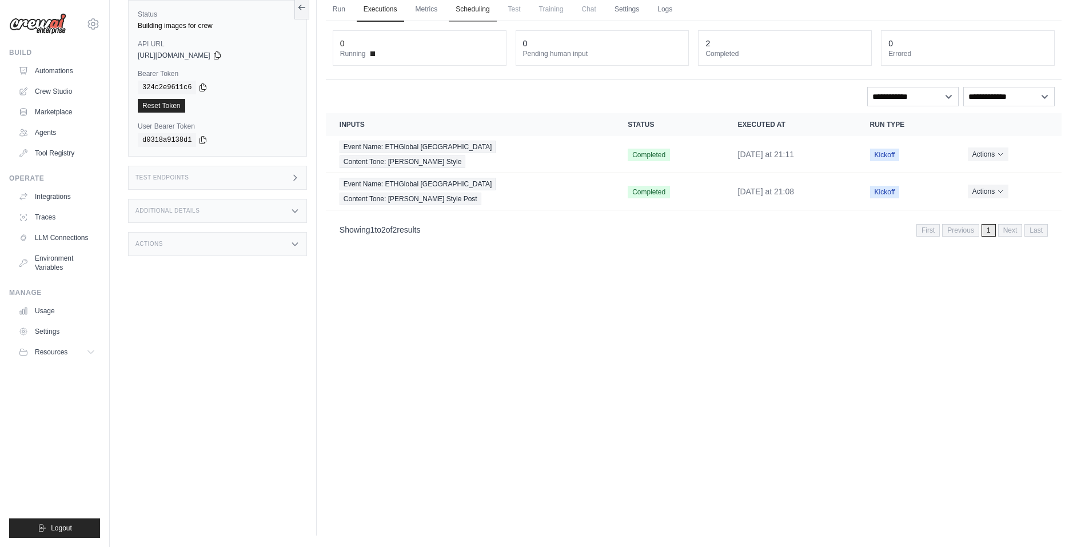
click at [468, 15] on link "Scheduling" at bounding box center [472, 10] width 47 height 24
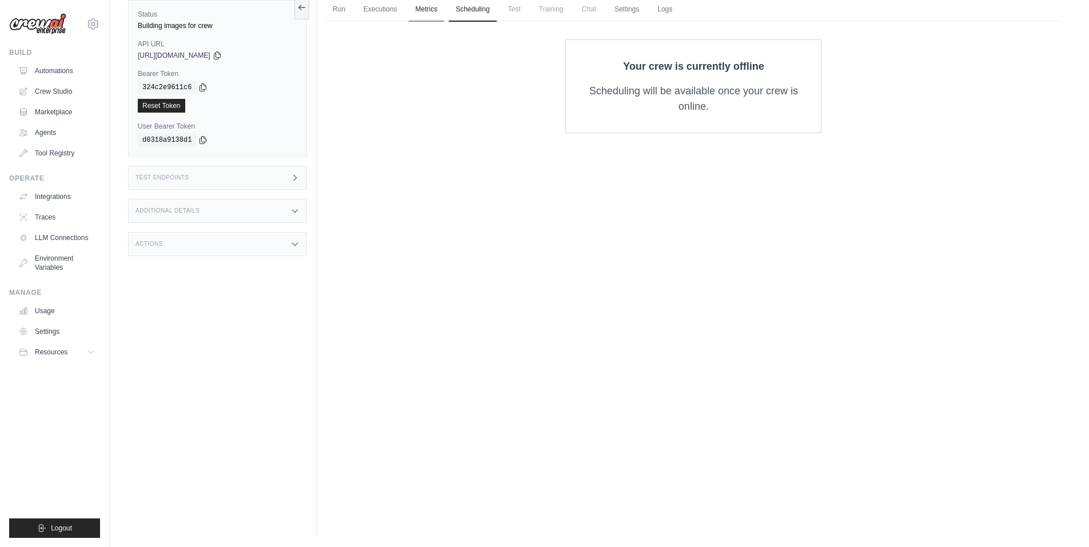
click at [429, 9] on link "Metrics" at bounding box center [427, 10] width 36 height 24
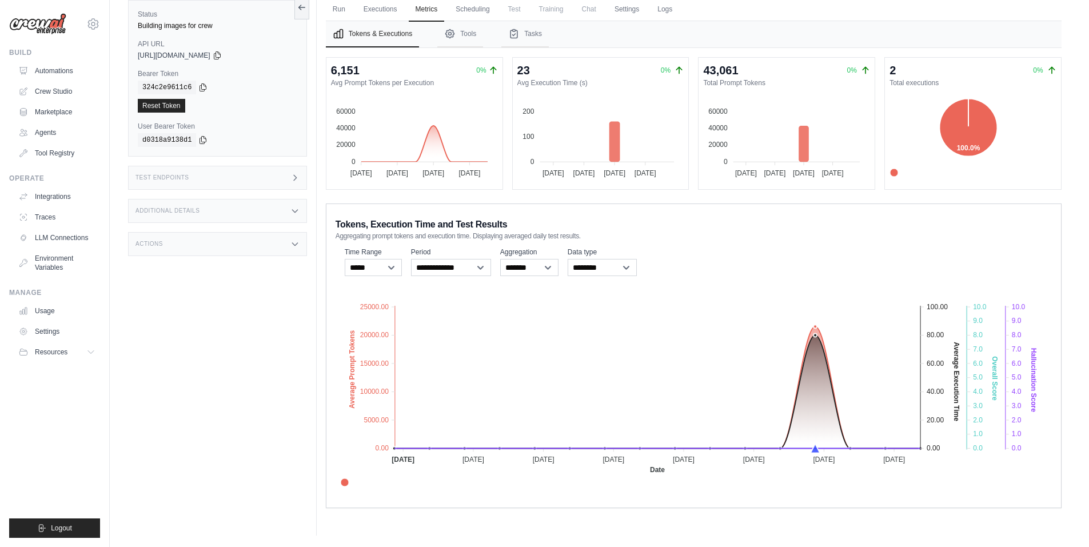
click at [518, 10] on span "Test" at bounding box center [515, 9] width 26 height 23
click at [628, 12] on link "Settings" at bounding box center [627, 10] width 38 height 24
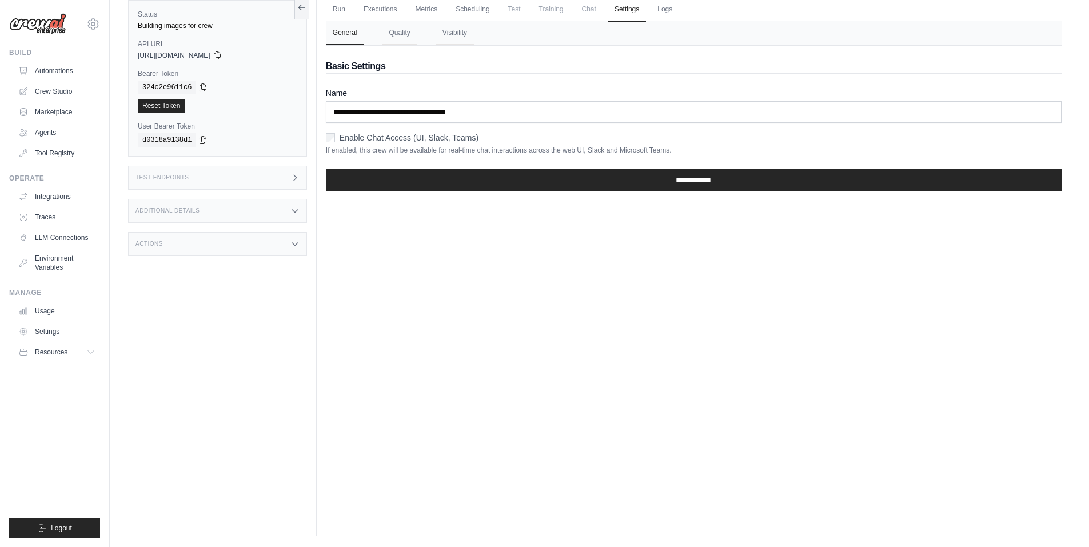
click at [591, 11] on span "Chat" at bounding box center [589, 9] width 28 height 23
click at [670, 11] on link "Logs" at bounding box center [665, 10] width 29 height 24
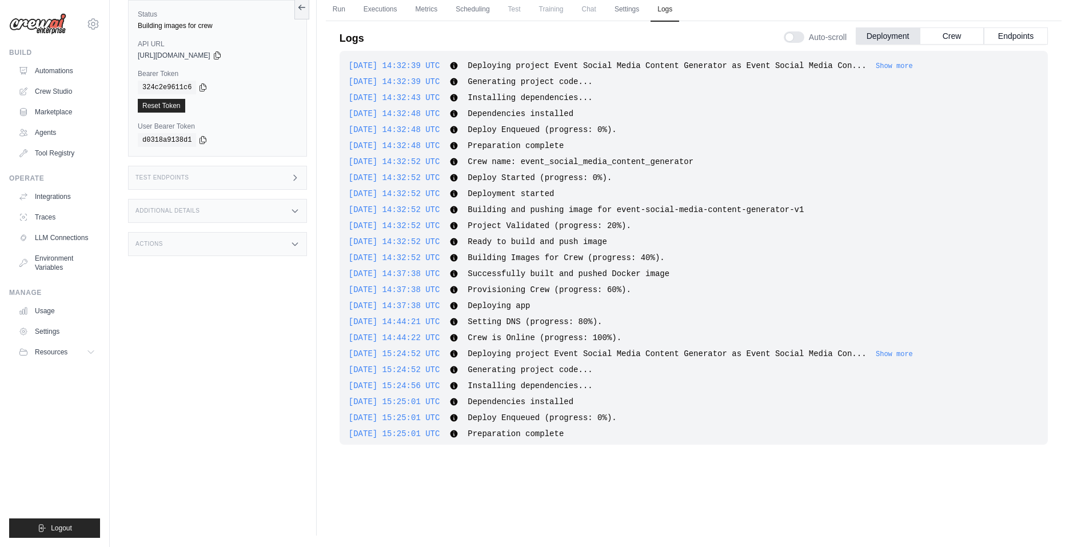
drag, startPoint x: 734, startPoint y: 36, endPoint x: 788, endPoint y: 71, distance: 64.6
click at [788, 71] on div "[DATE] 14:32:39 UTC Deploying project Event Social Media Content Generator as E…" at bounding box center [694, 65] width 690 height 11
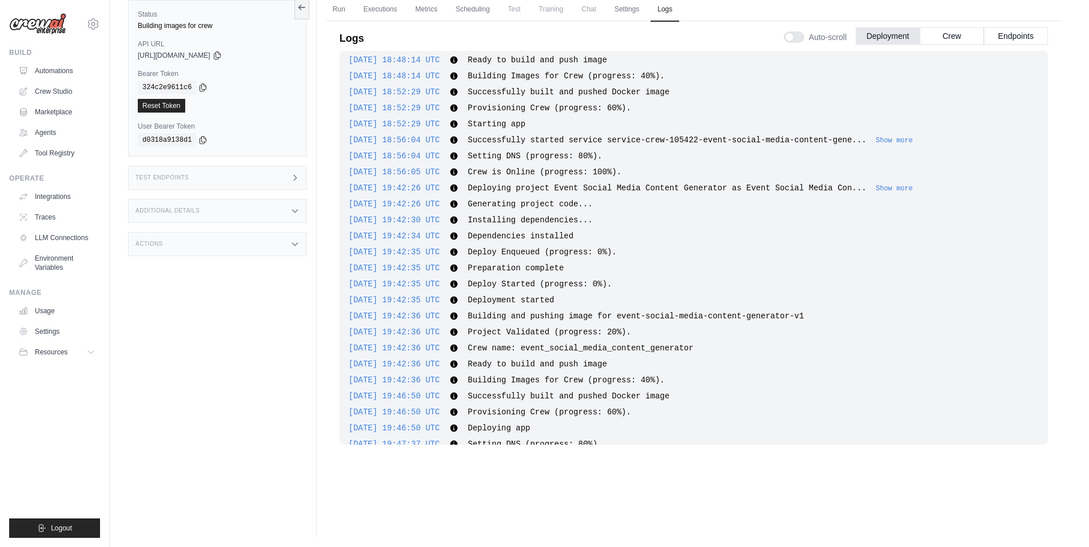
scroll to position [713, 0]
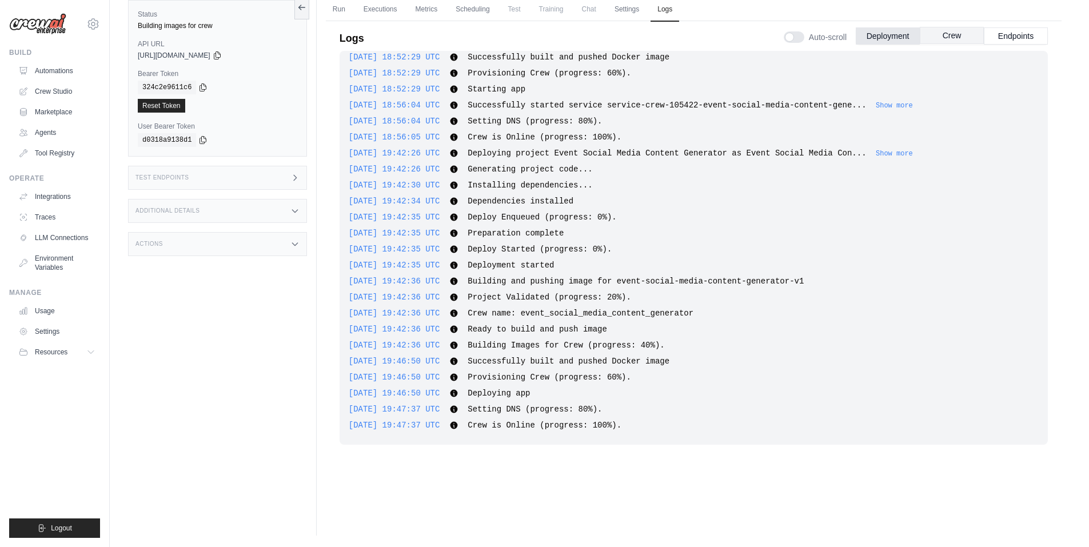
click at [933, 29] on button "Crew" at bounding box center [952, 35] width 64 height 17
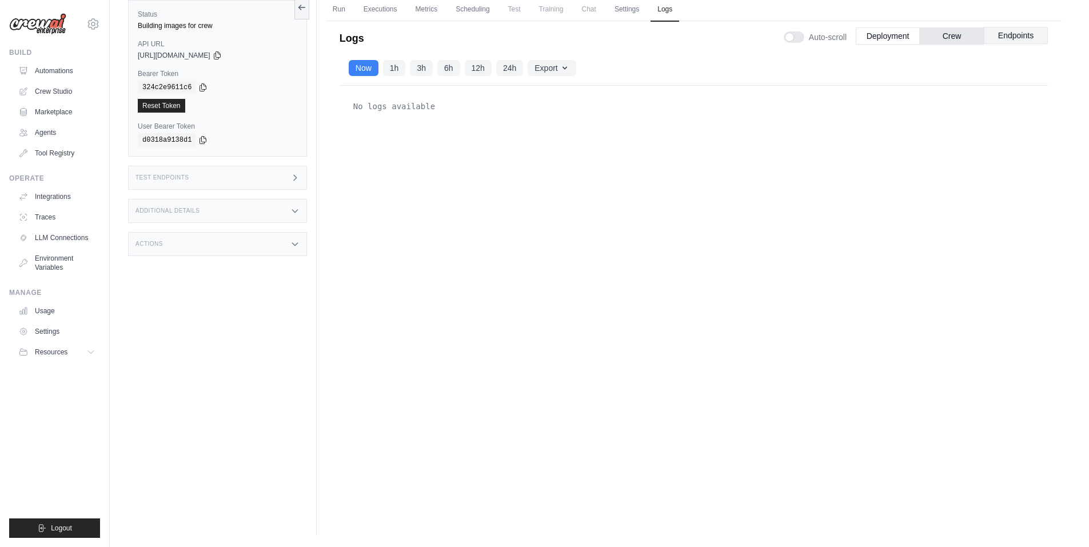
click at [1010, 30] on button "Endpoints" at bounding box center [1016, 35] width 64 height 17
click at [346, 14] on link "Run" at bounding box center [339, 10] width 26 height 24
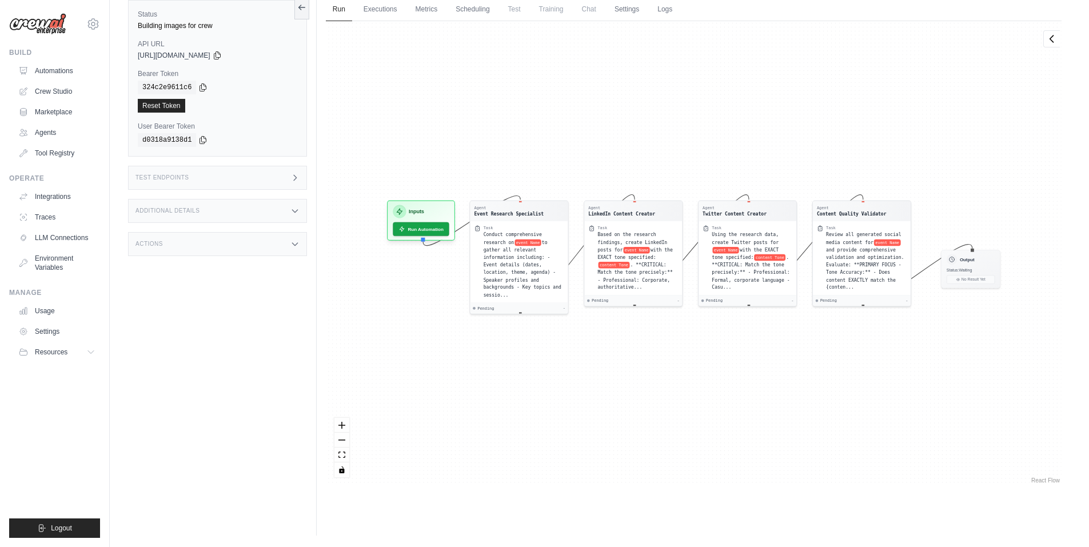
click at [210, 57] on span "[URL][DOMAIN_NAME]" at bounding box center [174, 55] width 73 height 9
click at [427, 228] on button "Run Automation" at bounding box center [421, 226] width 59 height 14
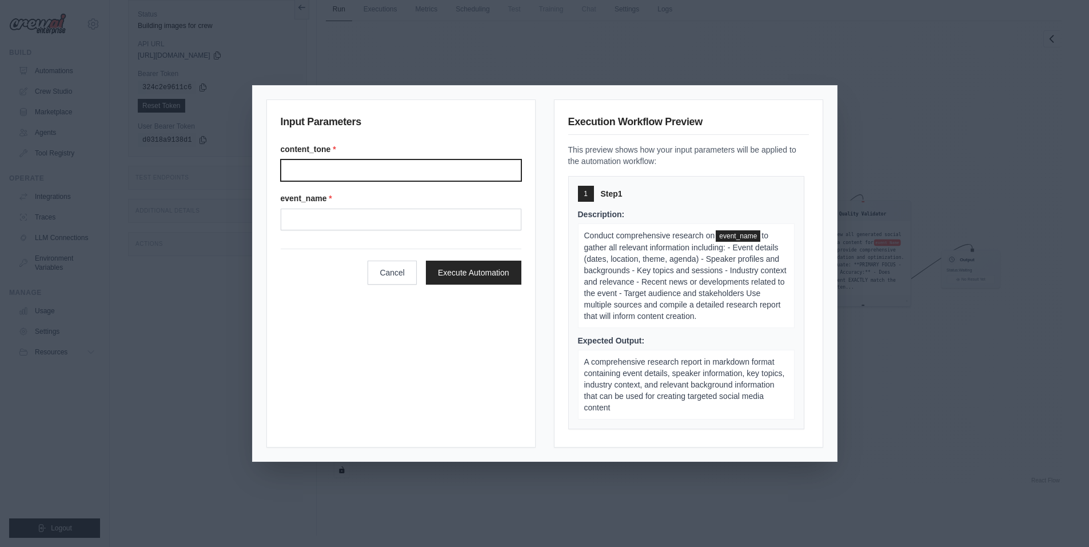
click at [369, 172] on input "content_tone *" at bounding box center [401, 171] width 241 height 22
type input "**********"
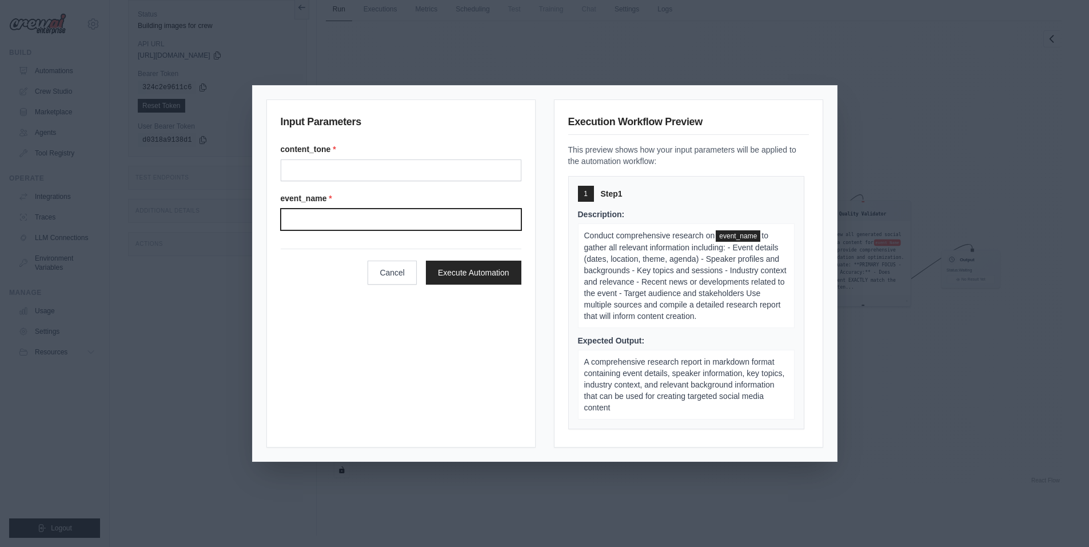
click at [345, 221] on input "event_name *" at bounding box center [401, 220] width 241 height 22
paste input "**********"
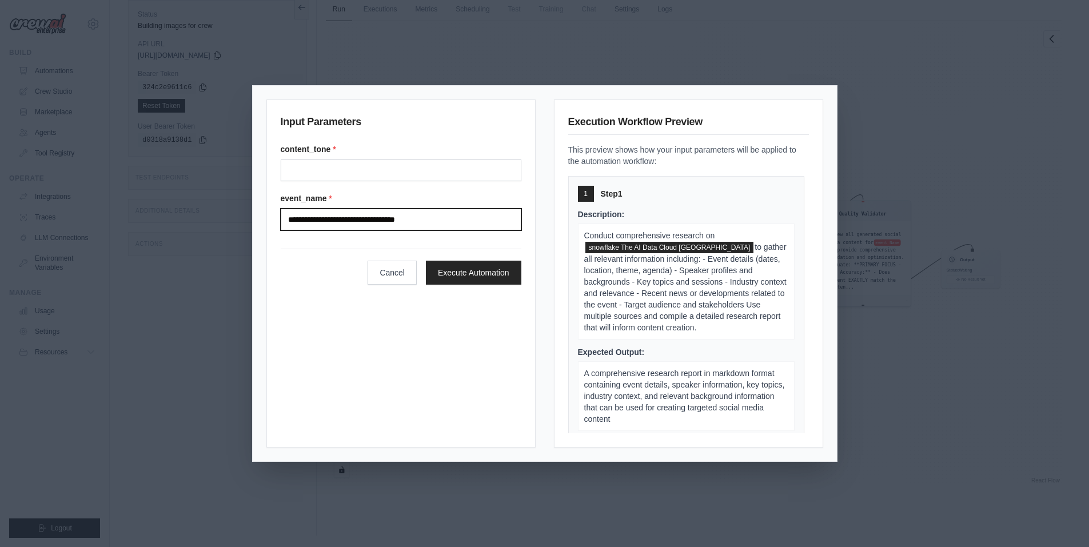
type input "**********"
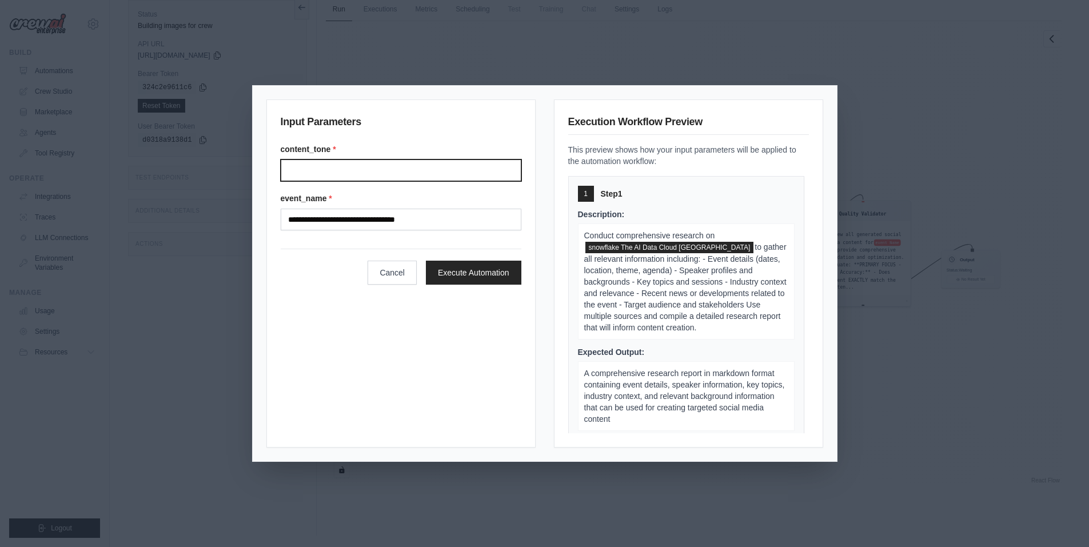
click at [340, 169] on input "content_tone *" at bounding box center [401, 171] width 241 height 22
type input "**********"
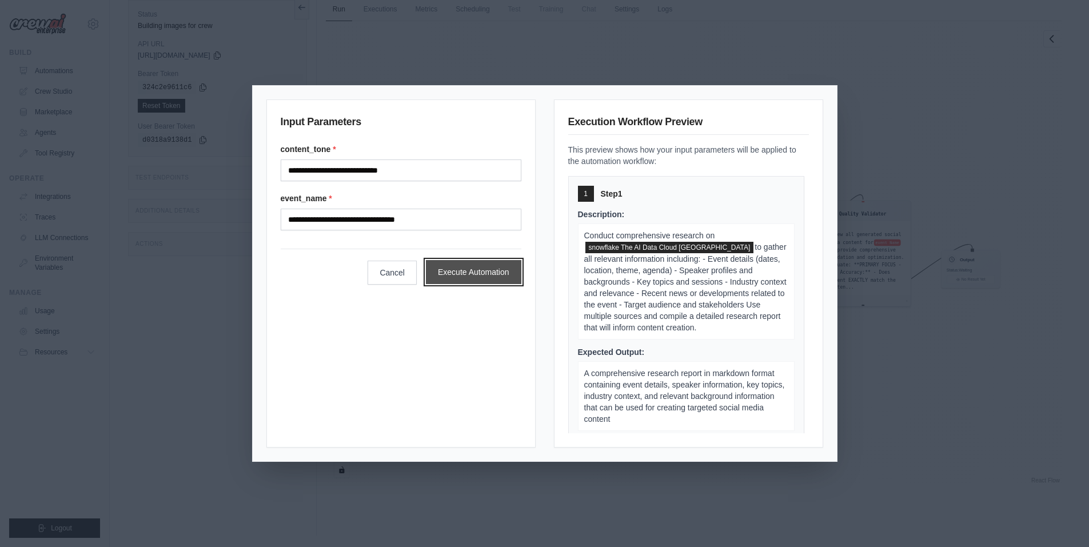
click at [460, 279] on button "Execute Automation" at bounding box center [474, 272] width 96 height 24
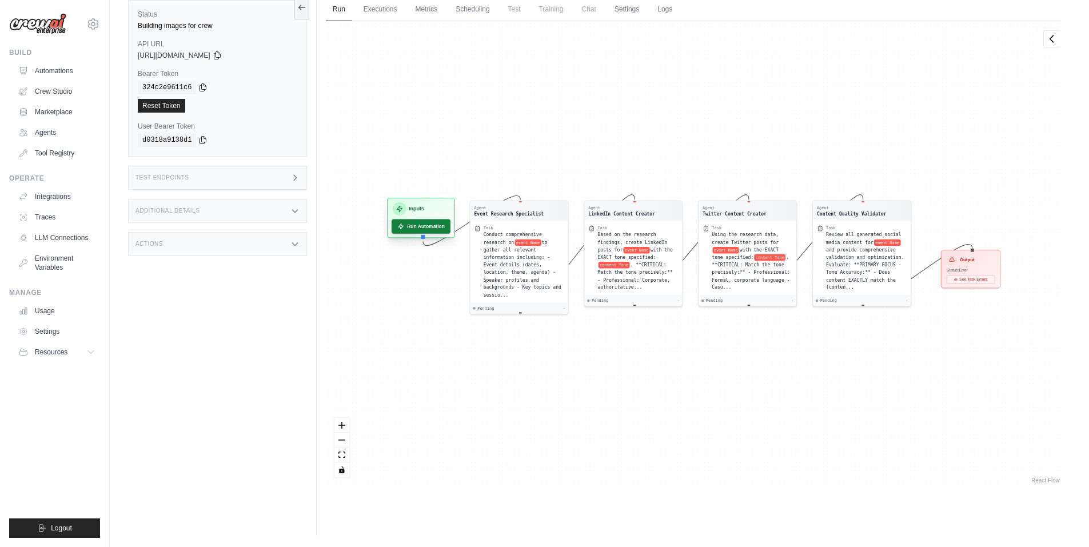
click at [437, 228] on button "Run Automation" at bounding box center [421, 226] width 59 height 14
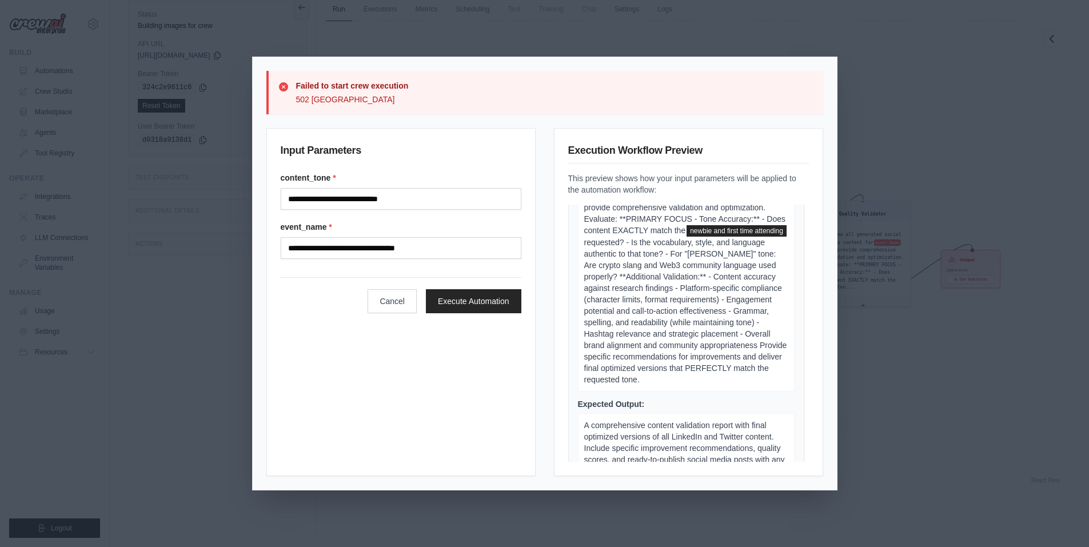
scroll to position [1141, 0]
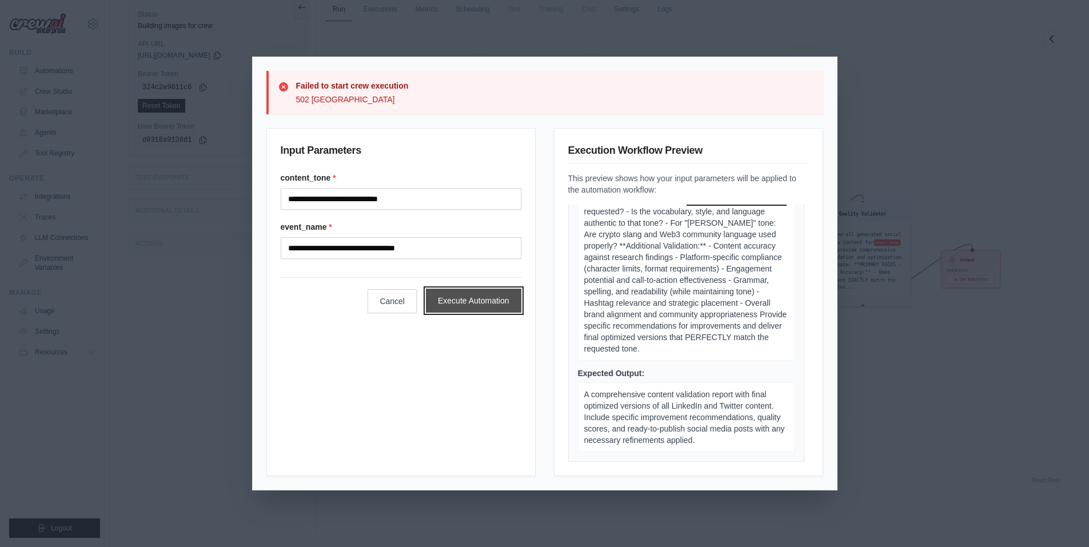
click at [487, 305] on button "Execute Automation" at bounding box center [474, 301] width 96 height 24
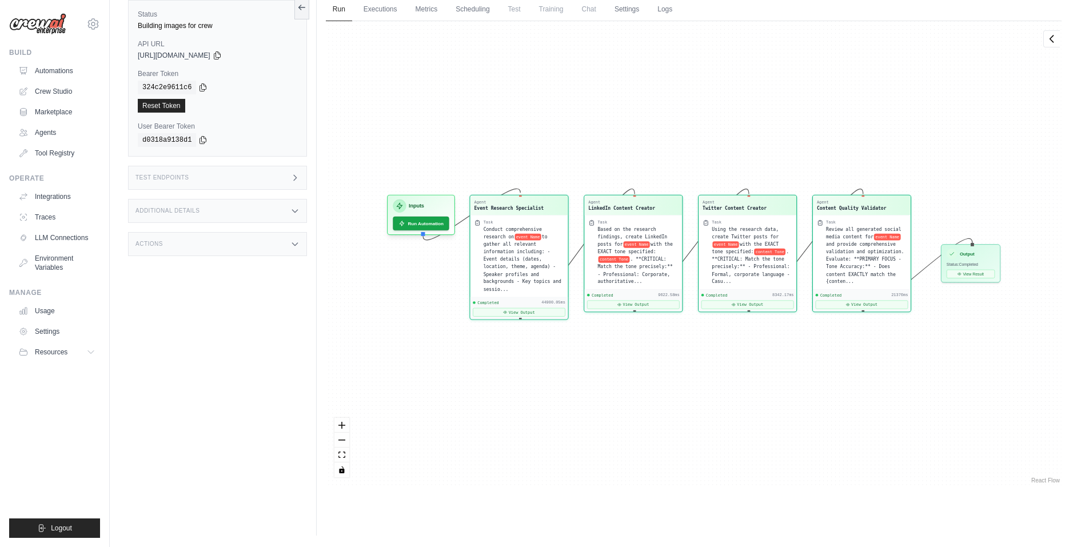
scroll to position [15555, 0]
click at [968, 272] on button "View Result" at bounding box center [971, 272] width 48 height 9
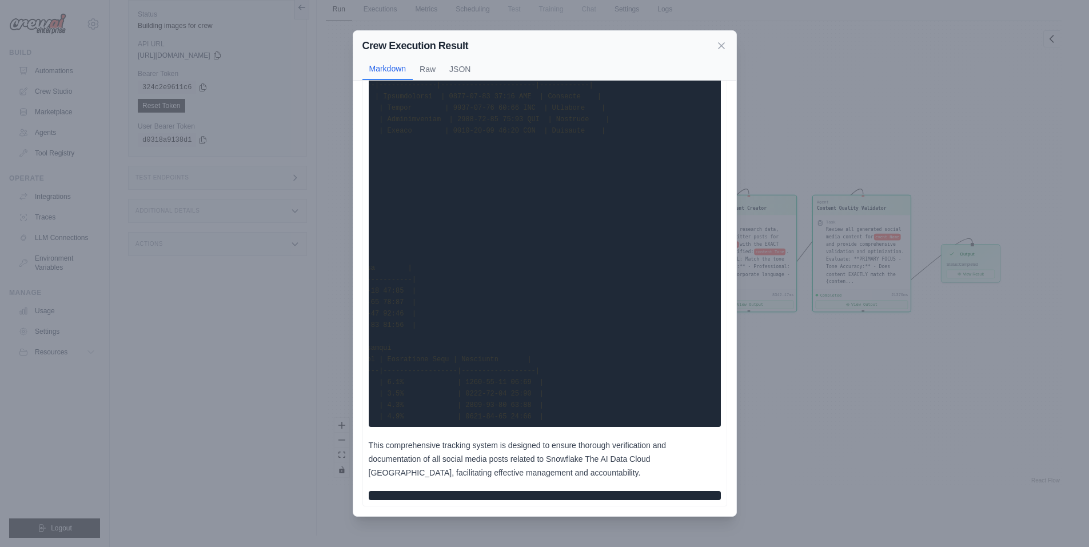
scroll to position [0, 0]
click at [865, 332] on div "Crew Execution Result Markdown Raw JSON This comprehensive tracking system is d…" at bounding box center [544, 273] width 1089 height 547
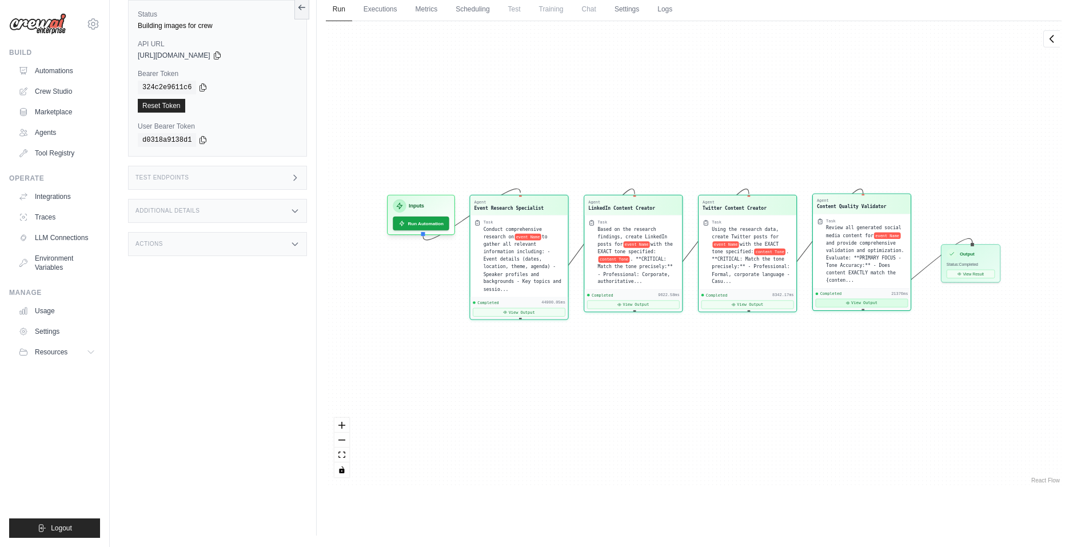
click at [863, 299] on button "View Output" at bounding box center [861, 303] width 93 height 9
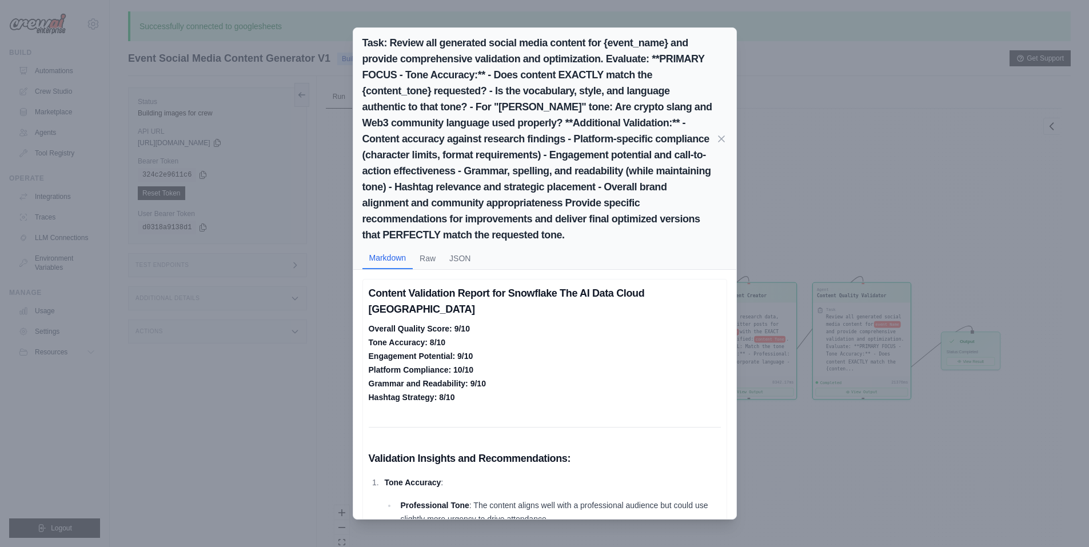
click at [824, 420] on div "Task: Review all generated social media content for {event_name} and provide co…" at bounding box center [544, 273] width 1089 height 547
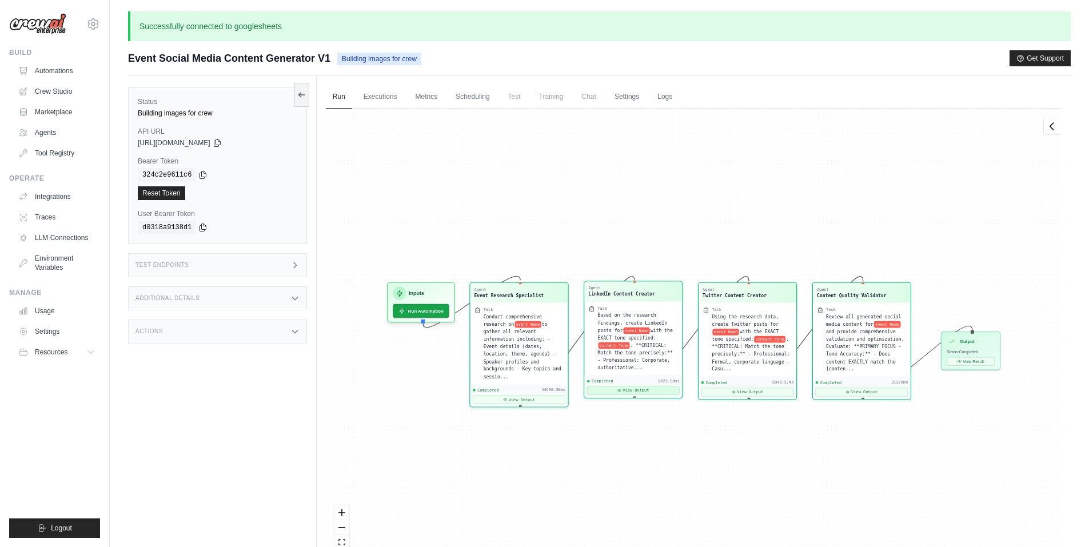
click at [673, 388] on div "Completed 9622.58ms View Output" at bounding box center [633, 387] width 98 height 22
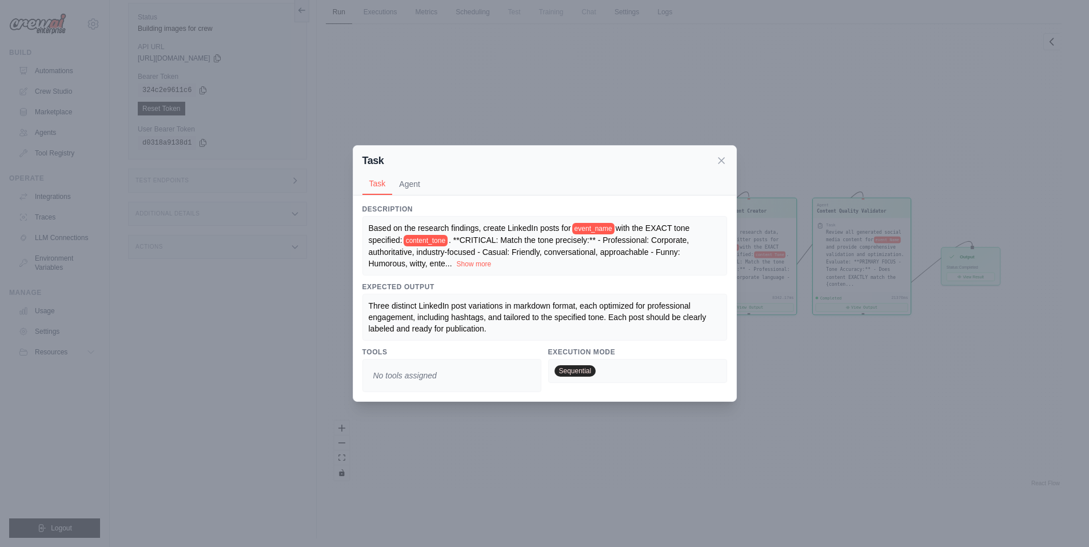
scroll to position [86, 0]
click at [414, 189] on button "Agent" at bounding box center [409, 184] width 35 height 22
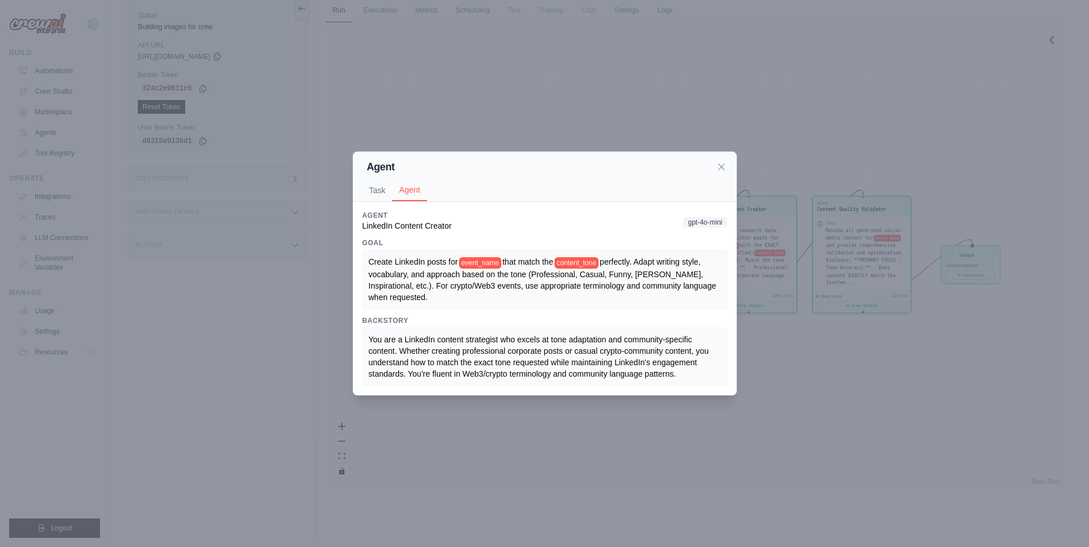
scroll to position [87, 0]
click at [819, 327] on div "Agent Task Agent Description Based on the research findings, create LinkedIn po…" at bounding box center [544, 273] width 1089 height 547
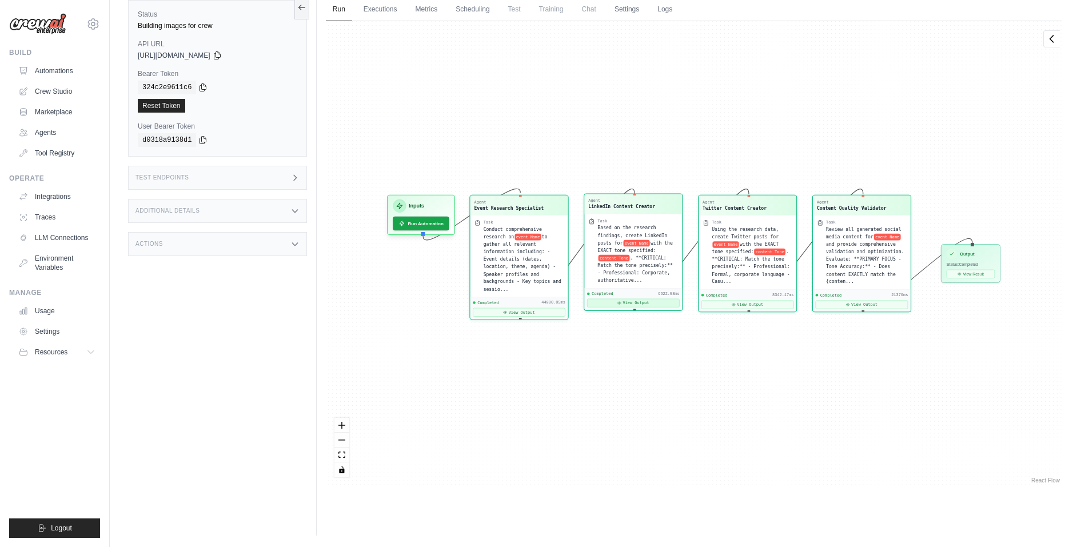
click at [649, 299] on button "View Output" at bounding box center [633, 303] width 93 height 9
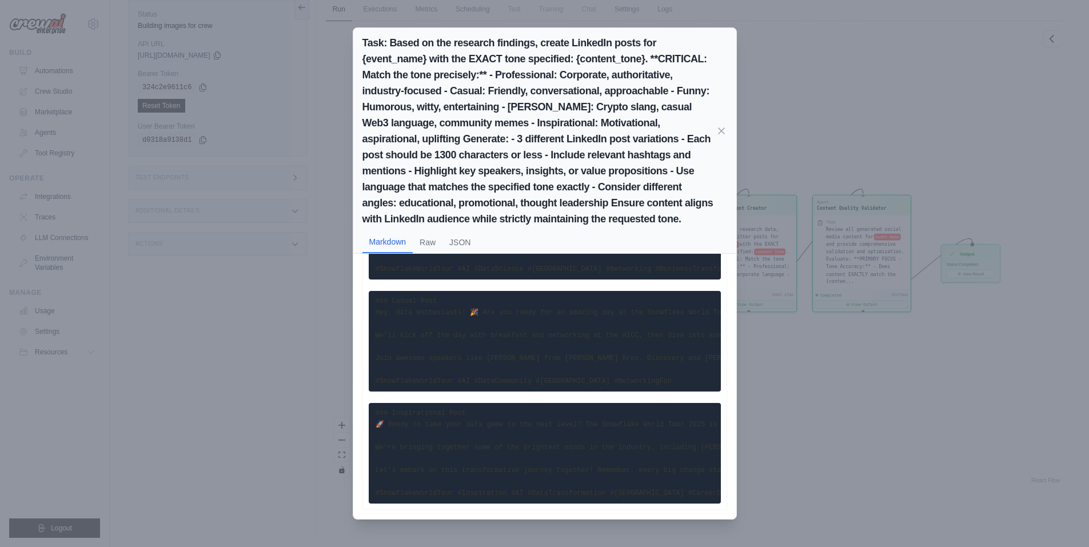
scroll to position [0, 0]
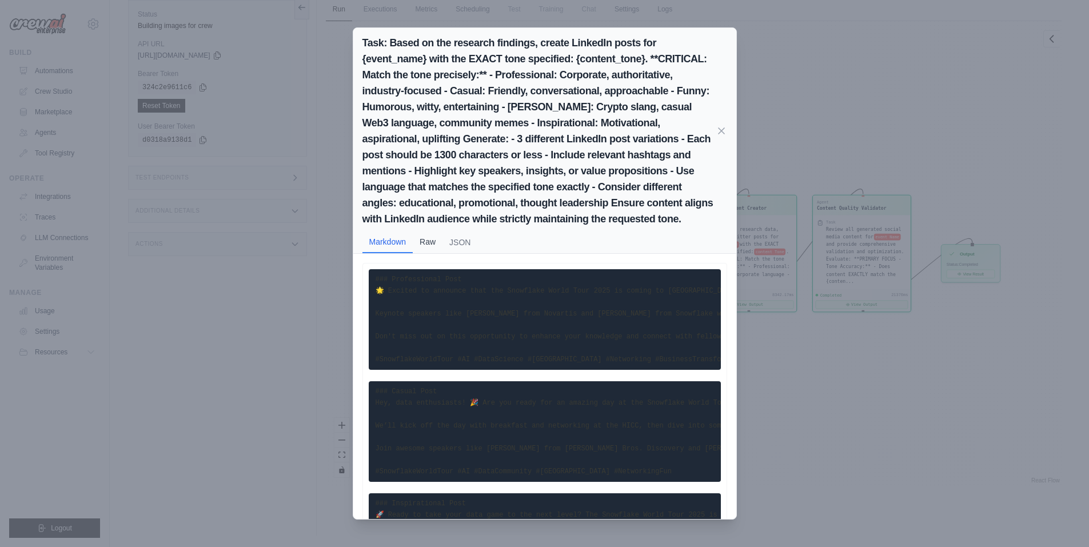
click at [440, 245] on button "Raw" at bounding box center [428, 242] width 30 height 22
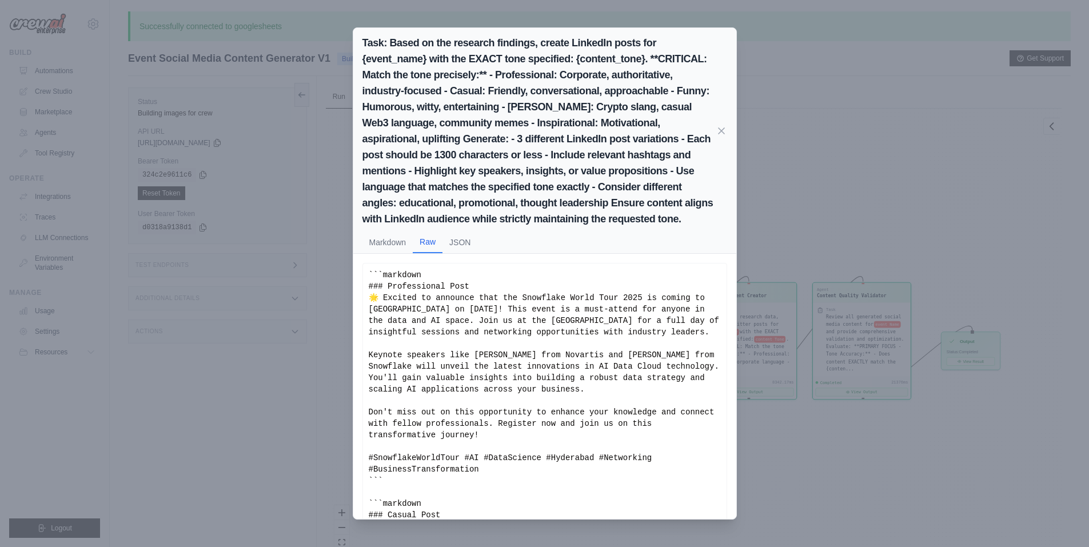
click at [818, 453] on div "Task: Based on the research findings, create LinkedIn posts for {event_name} wi…" at bounding box center [544, 273] width 1089 height 547
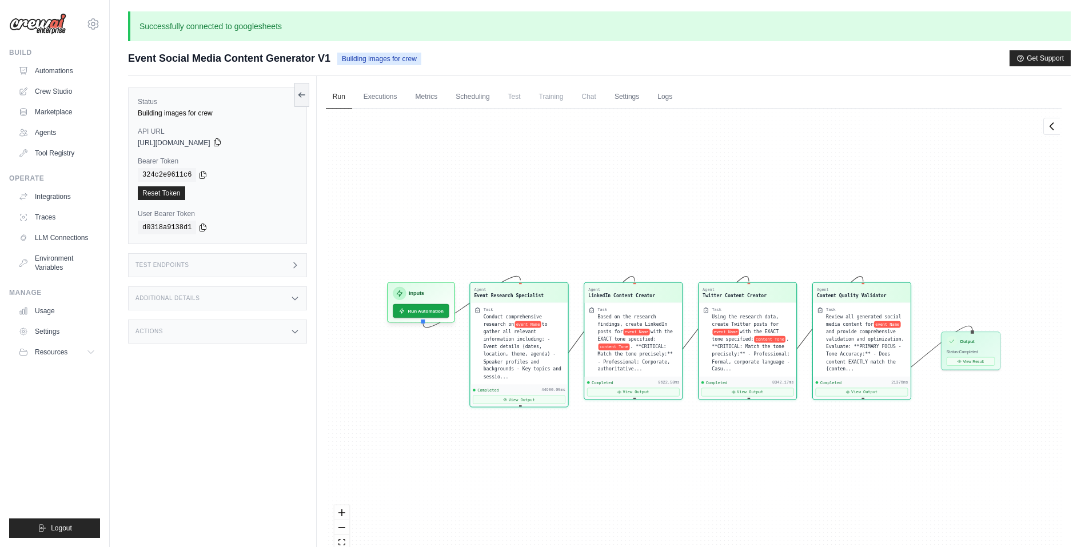
click at [222, 145] on icon at bounding box center [217, 142] width 9 height 9
